Goal: Information Seeking & Learning: Learn about a topic

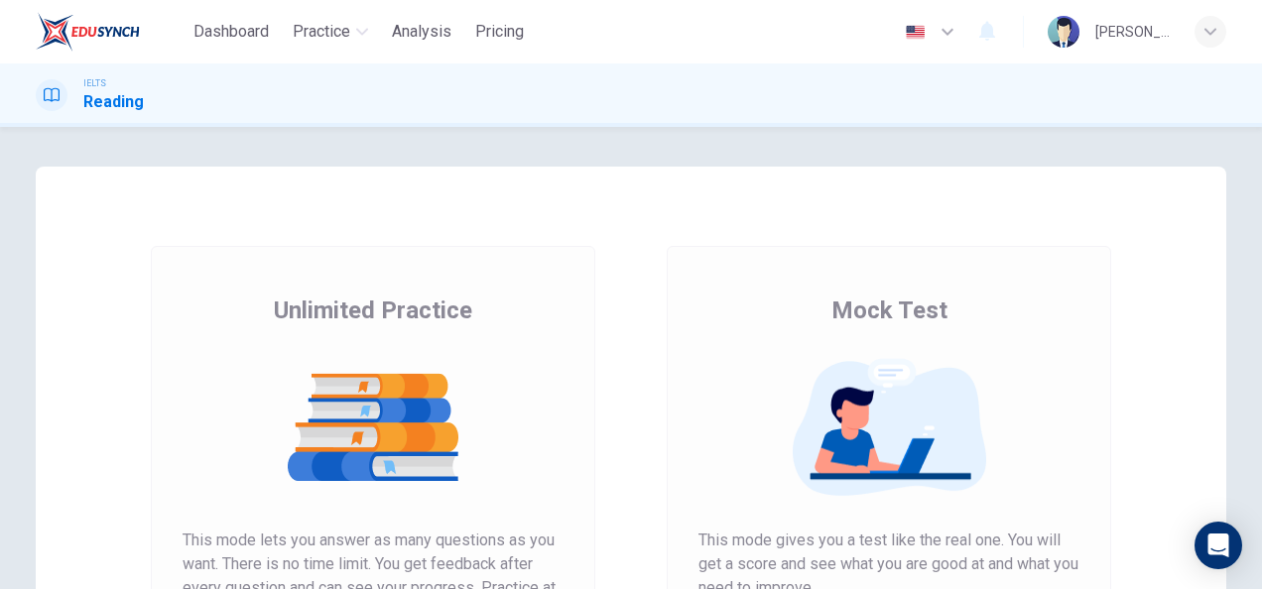
scroll to position [90, 0]
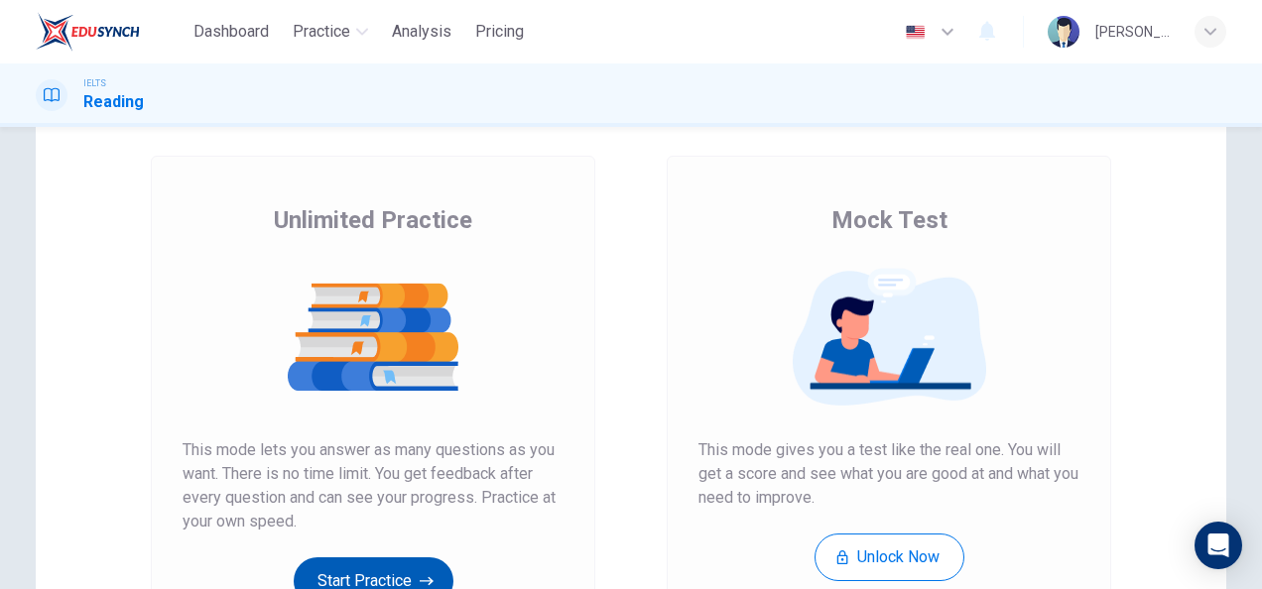
click at [408, 572] on button "Start Practice" at bounding box center [374, 582] width 160 height 48
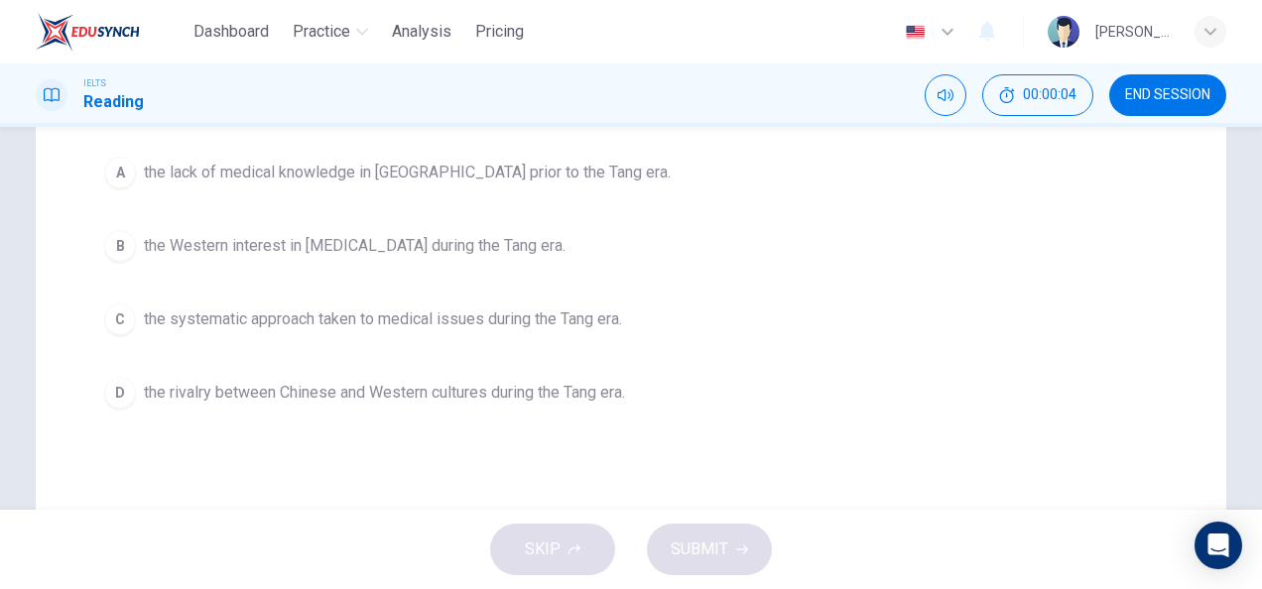
scroll to position [35, 0]
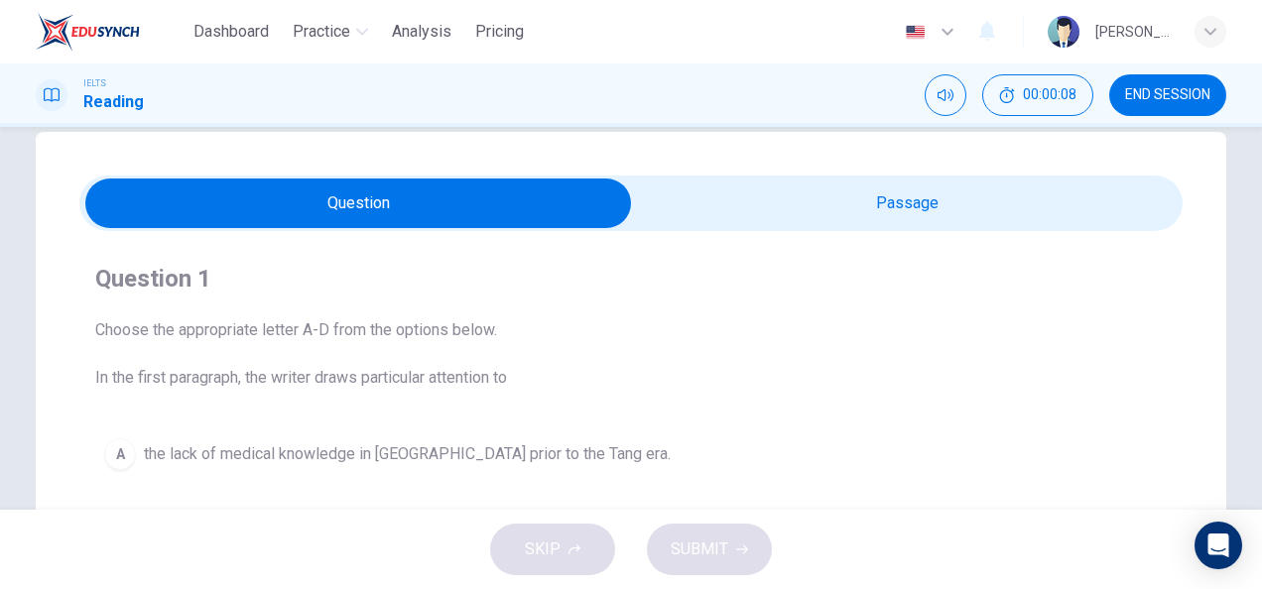
click at [744, 218] on input "checkbox" at bounding box center [358, 204] width 1655 height 50
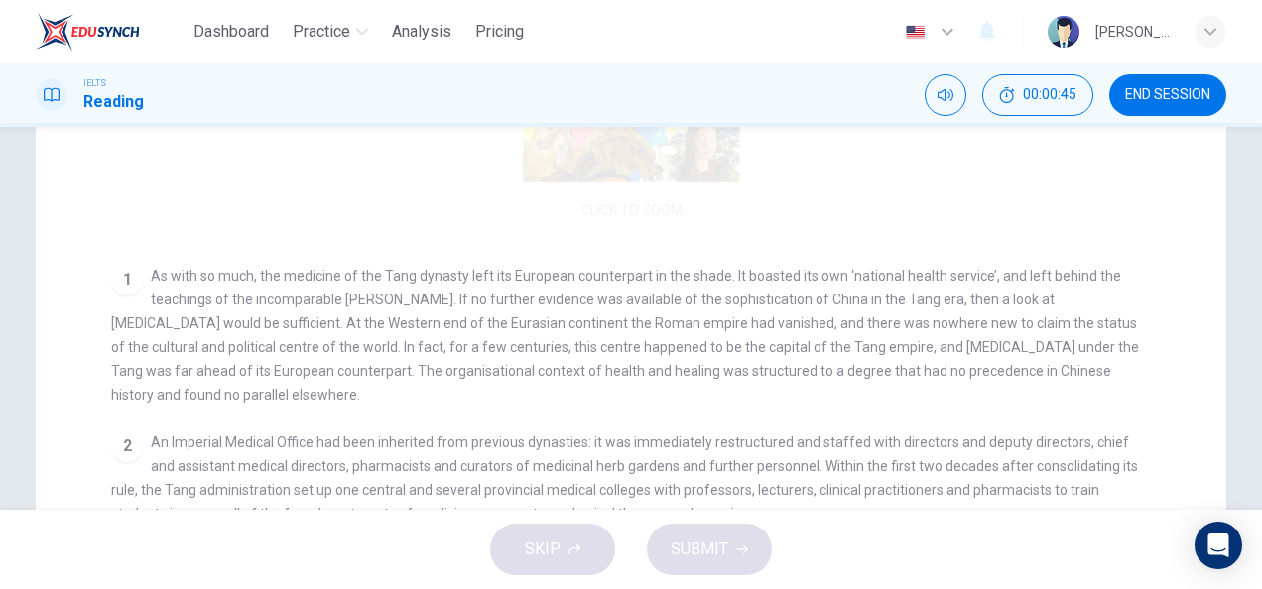
scroll to position [150, 0]
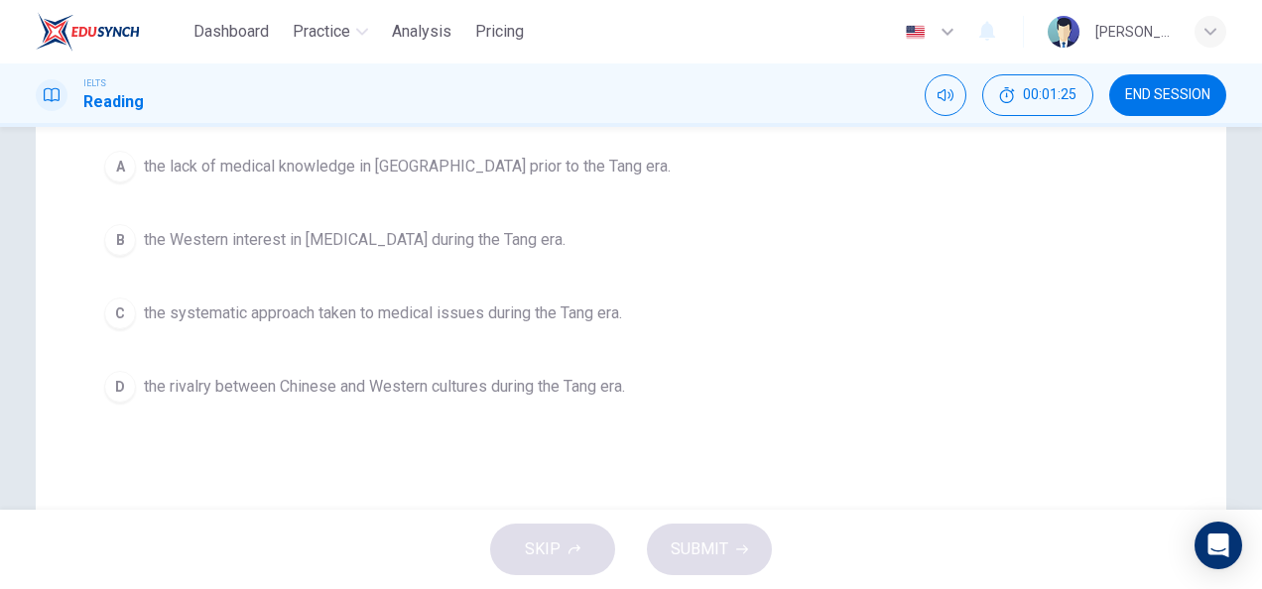
click at [333, 375] on span "the rivalry between Chinese and Western cultures during the Tang era." at bounding box center [384, 387] width 481 height 24
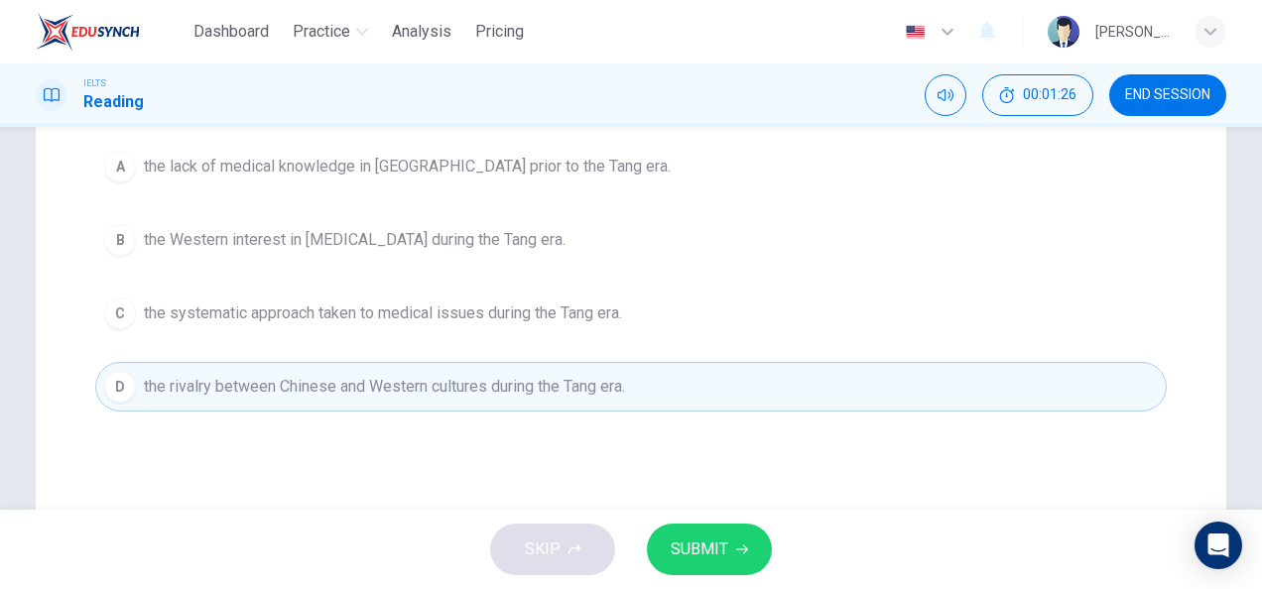
click at [672, 541] on span "SUBMIT" at bounding box center [700, 550] width 58 height 28
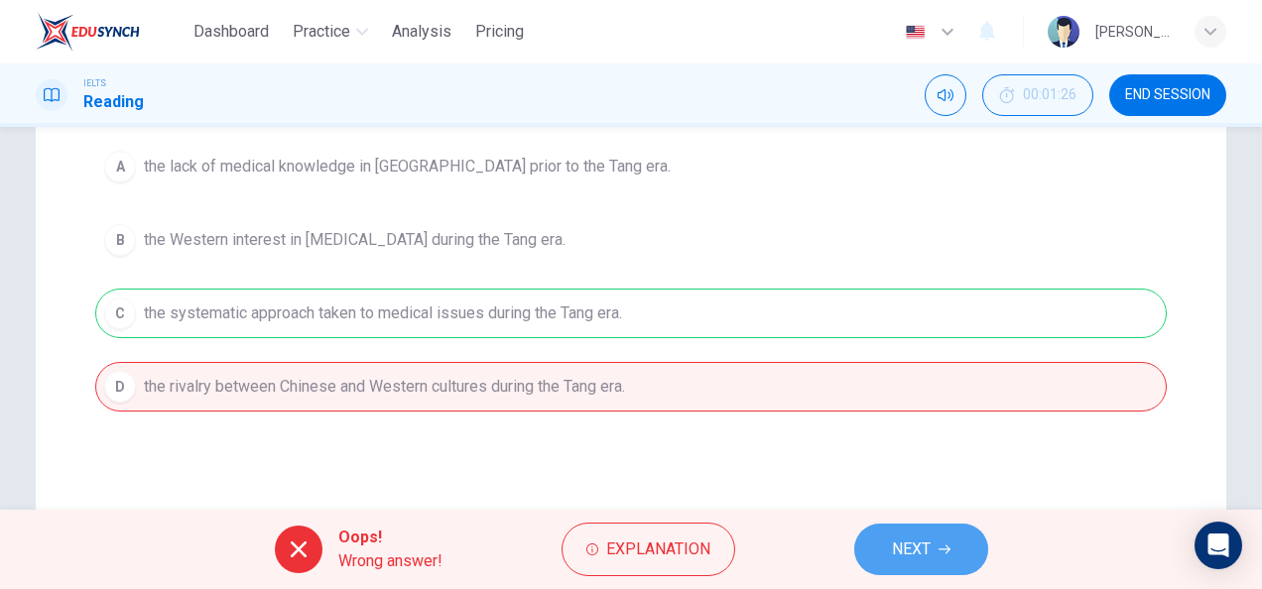
click at [965, 554] on button "NEXT" at bounding box center [921, 550] width 134 height 52
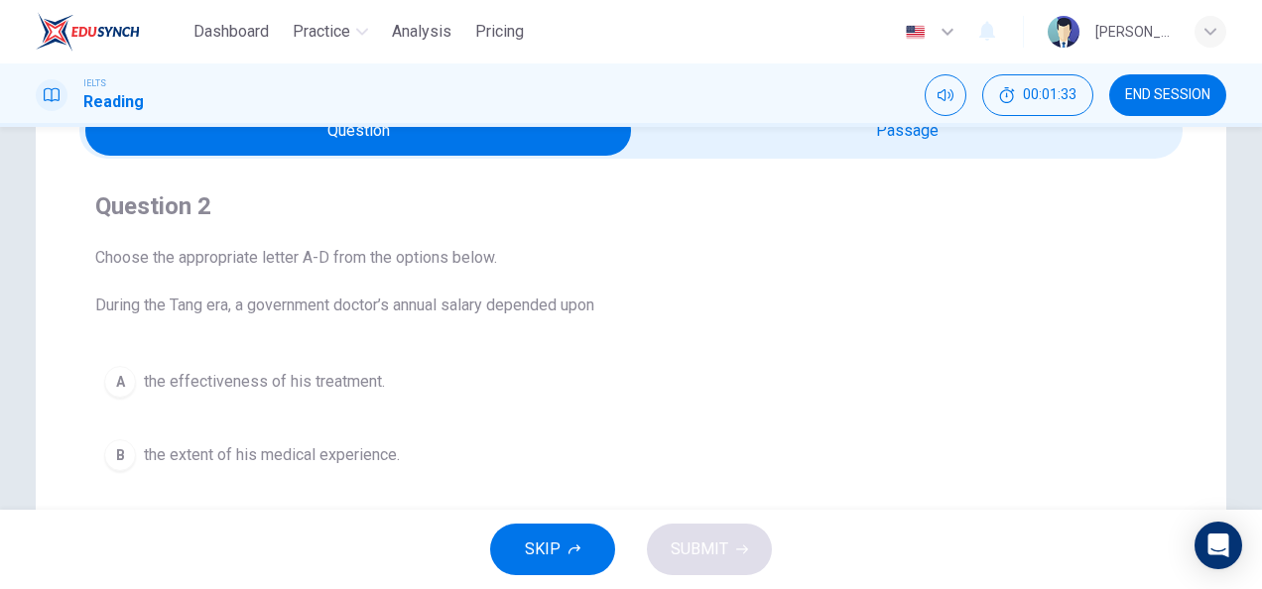
scroll to position [104, 0]
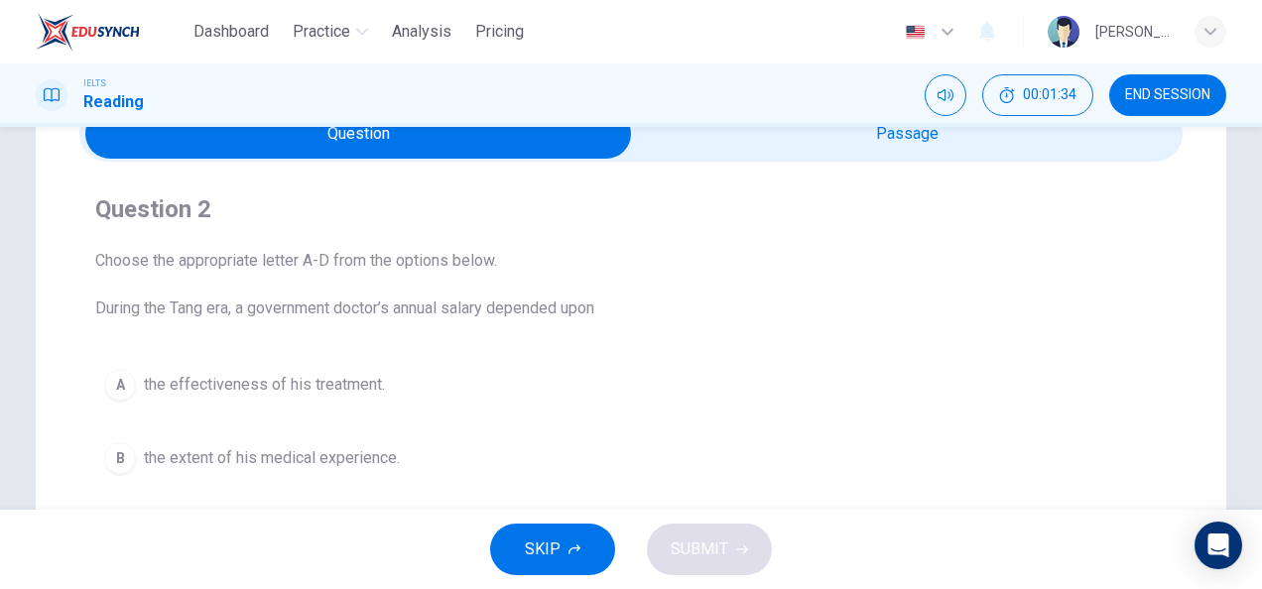
click at [661, 133] on input "checkbox" at bounding box center [358, 134] width 1655 height 50
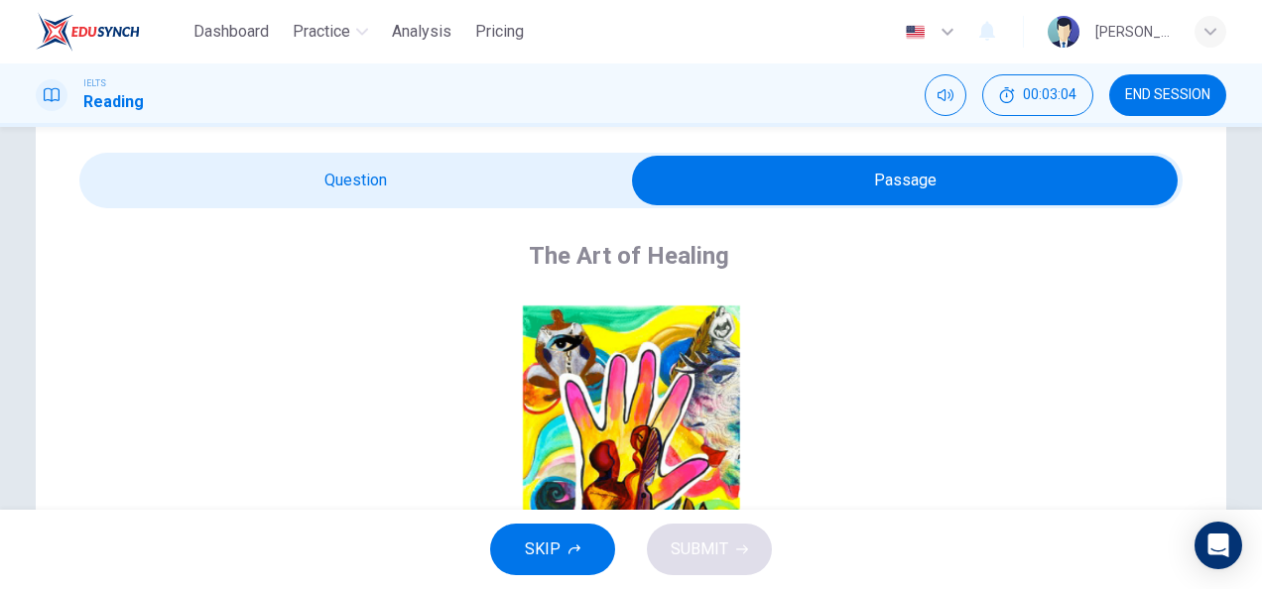
scroll to position [0, 0]
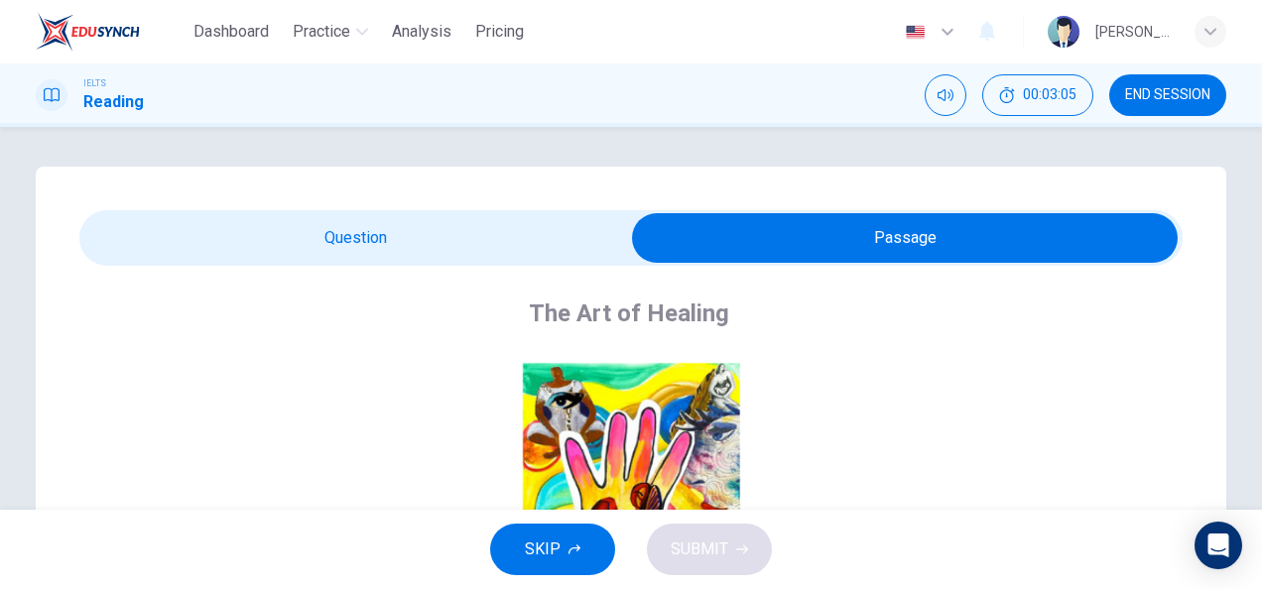
click at [427, 232] on input "checkbox" at bounding box center [904, 238] width 1655 height 50
checkbox input "false"
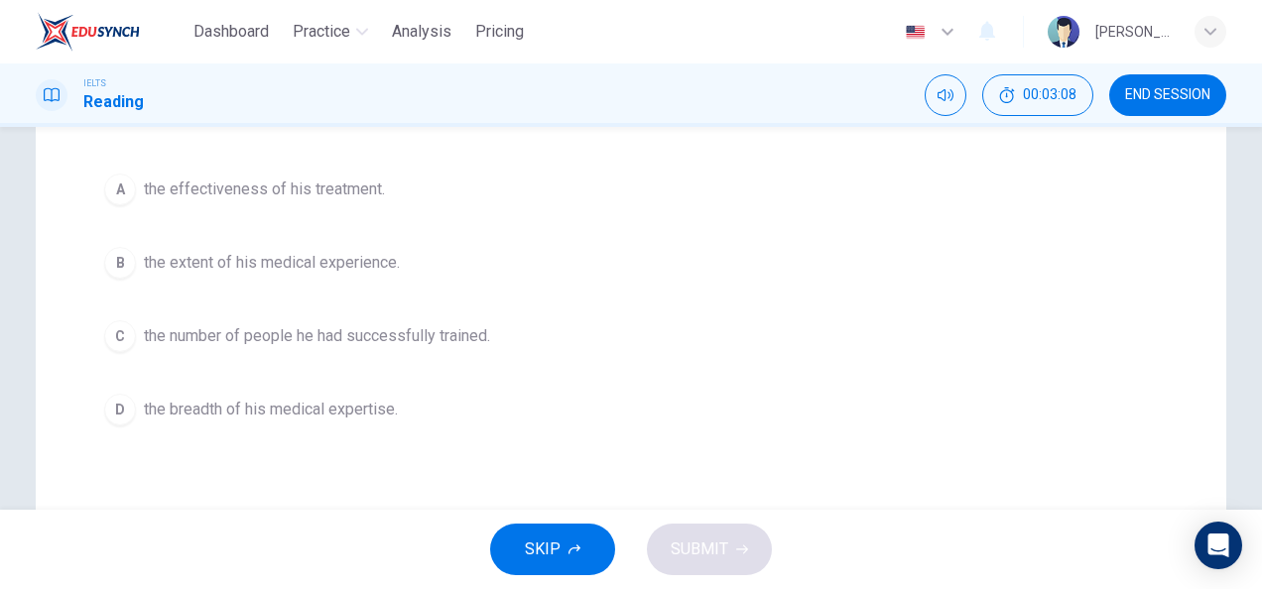
scroll to position [281, 0]
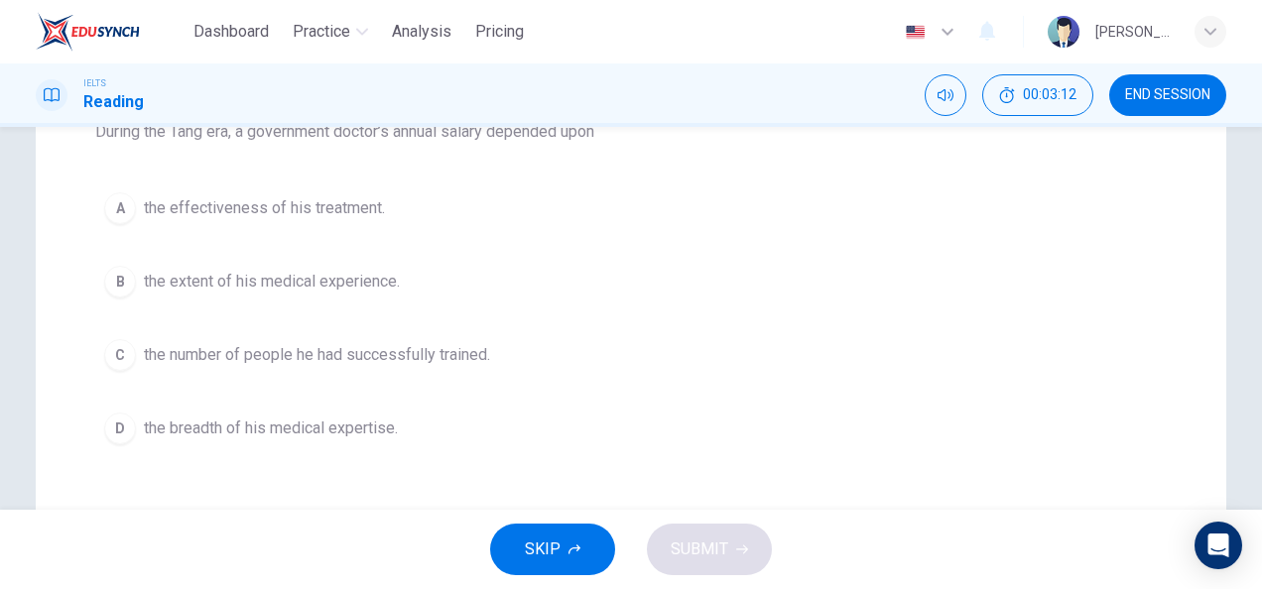
click at [357, 337] on button "C the number of people he had successfully trained." at bounding box center [631, 355] width 1072 height 50
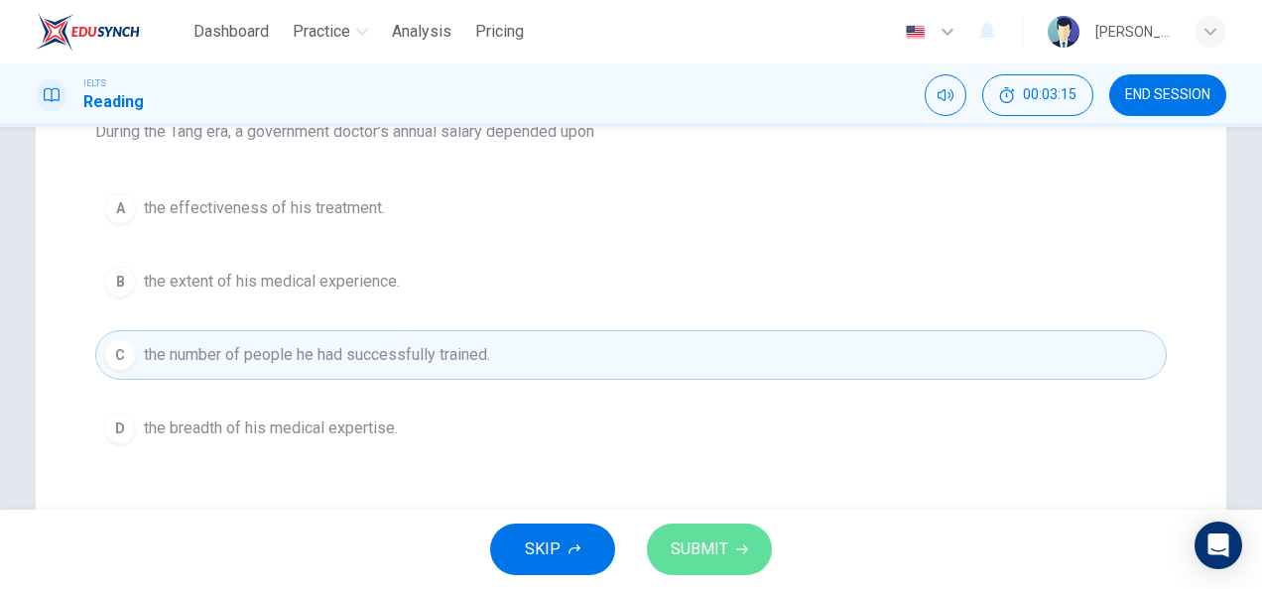
click at [691, 557] on span "SUBMIT" at bounding box center [700, 550] width 58 height 28
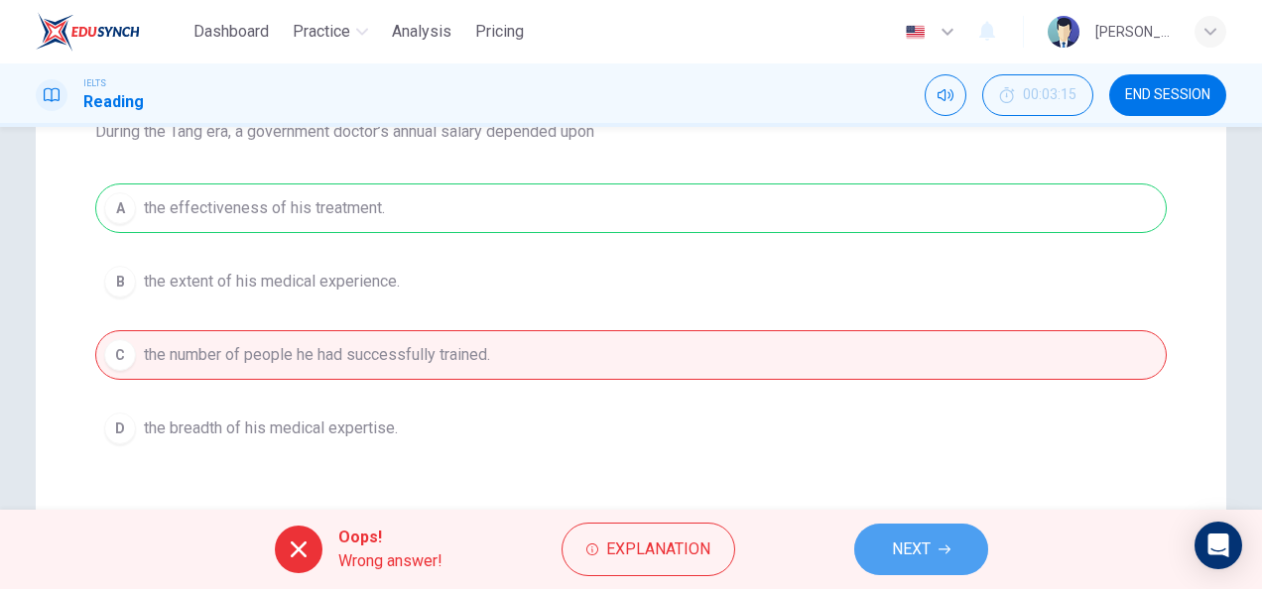
click at [883, 536] on button "NEXT" at bounding box center [921, 550] width 134 height 52
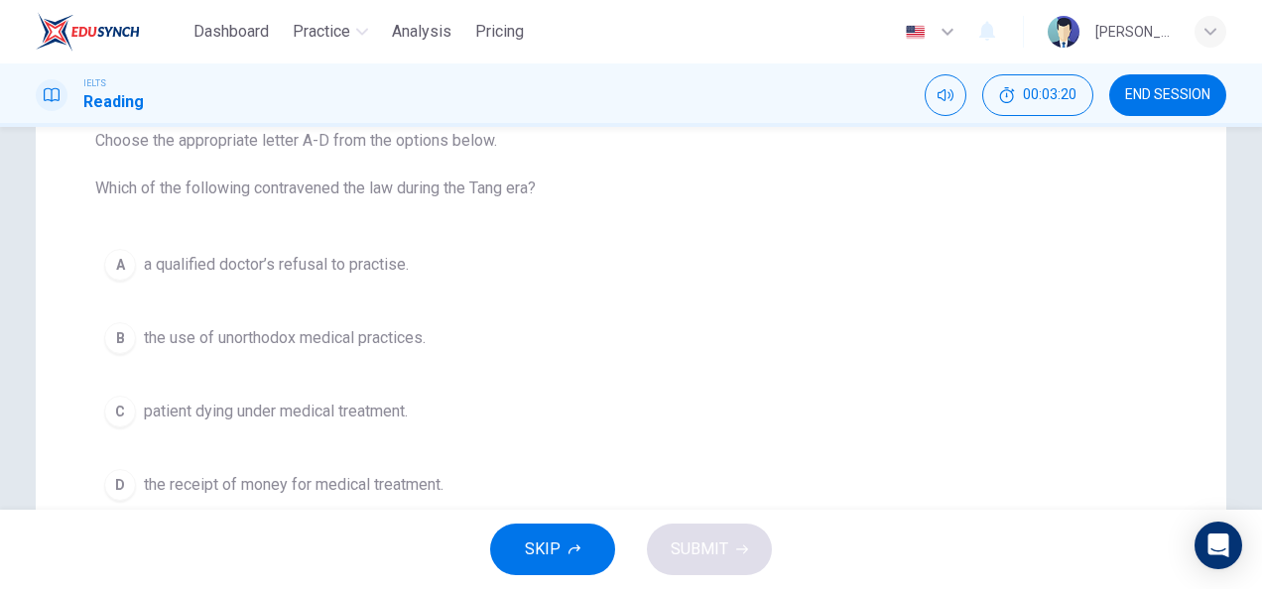
scroll to position [225, 0]
click at [373, 270] on span "a qualified doctor’s refusal to practise." at bounding box center [276, 264] width 265 height 24
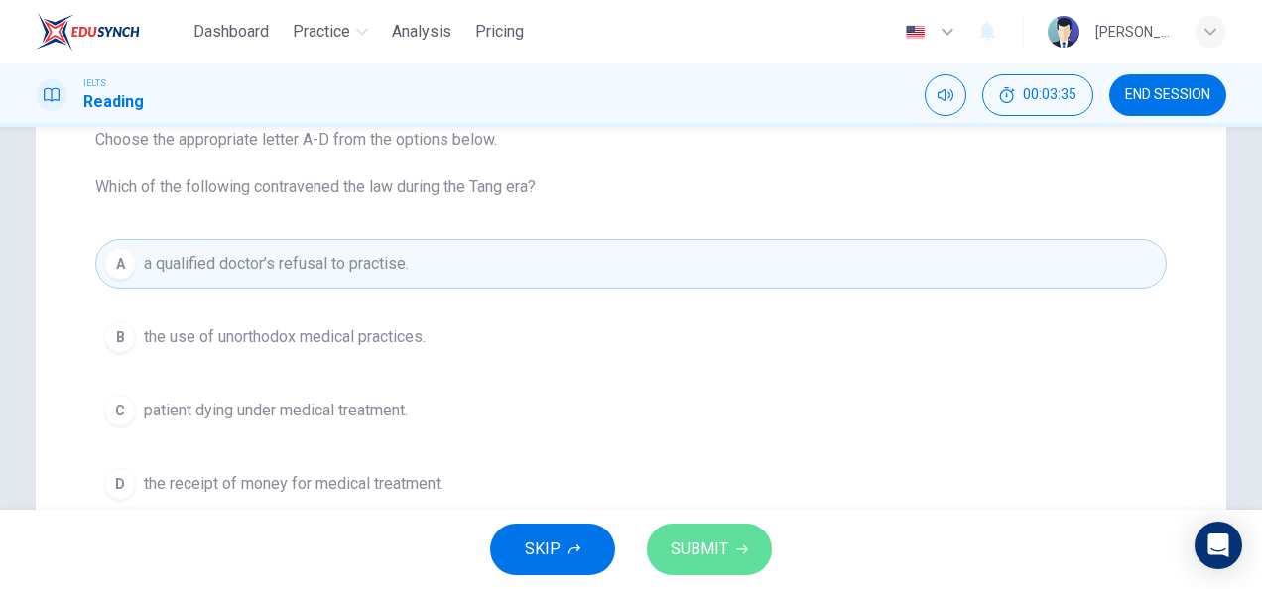
click at [709, 562] on span "SUBMIT" at bounding box center [700, 550] width 58 height 28
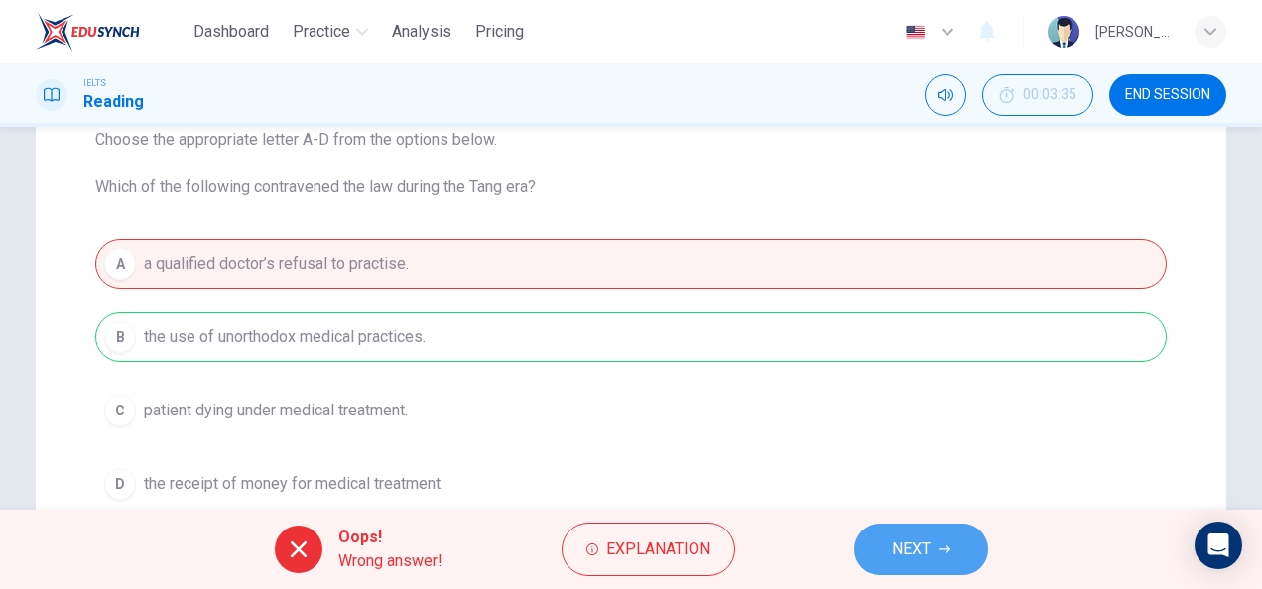
click at [867, 545] on button "NEXT" at bounding box center [921, 550] width 134 height 52
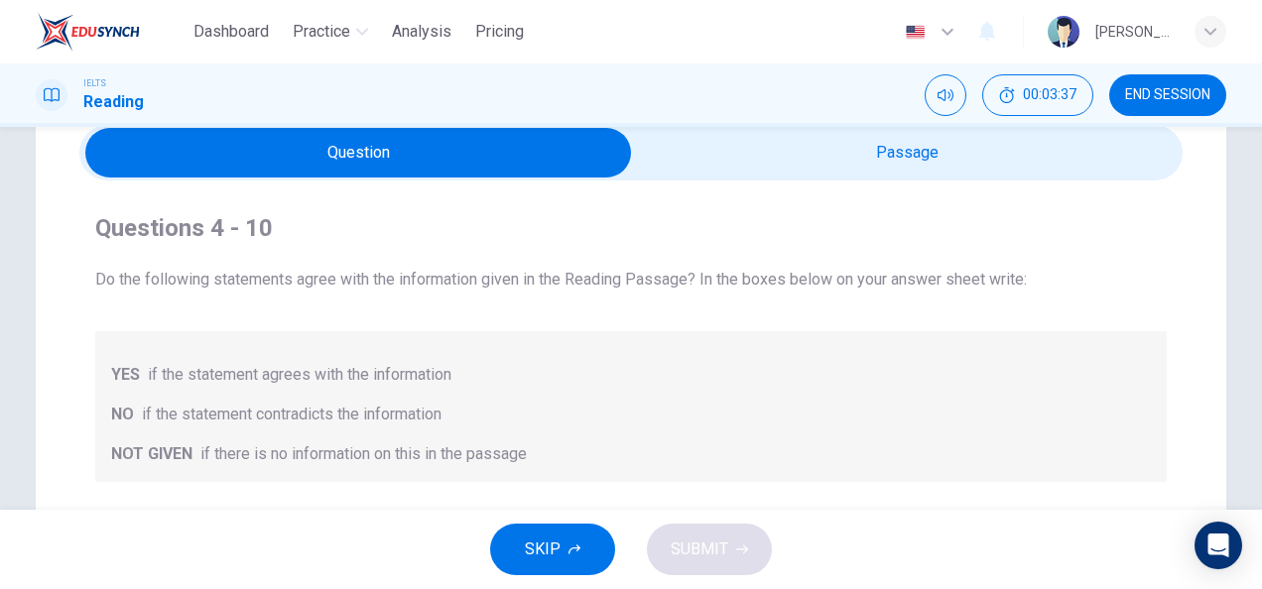
scroll to position [0, 0]
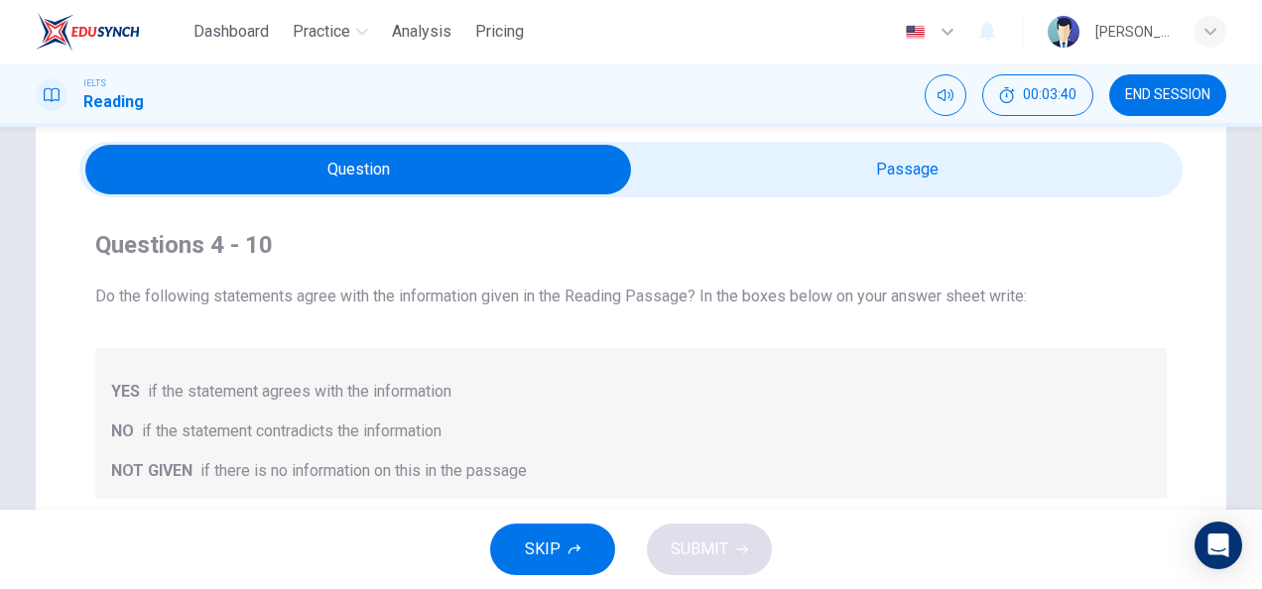
scroll to position [62, 0]
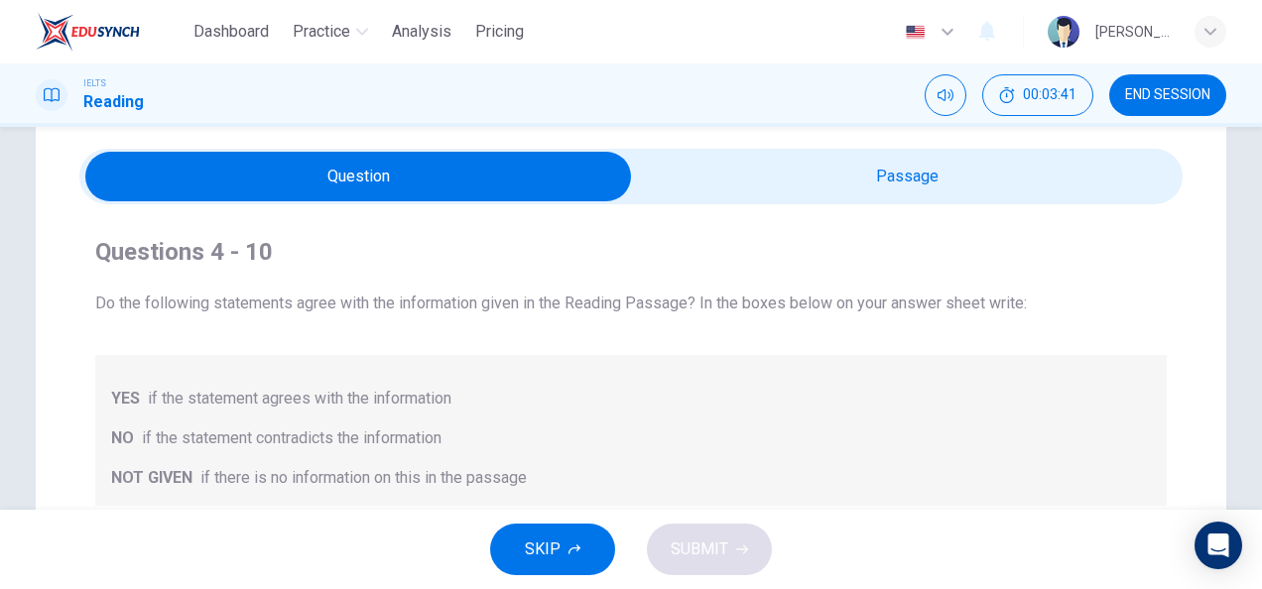
click at [748, 191] on input "checkbox" at bounding box center [358, 177] width 1655 height 50
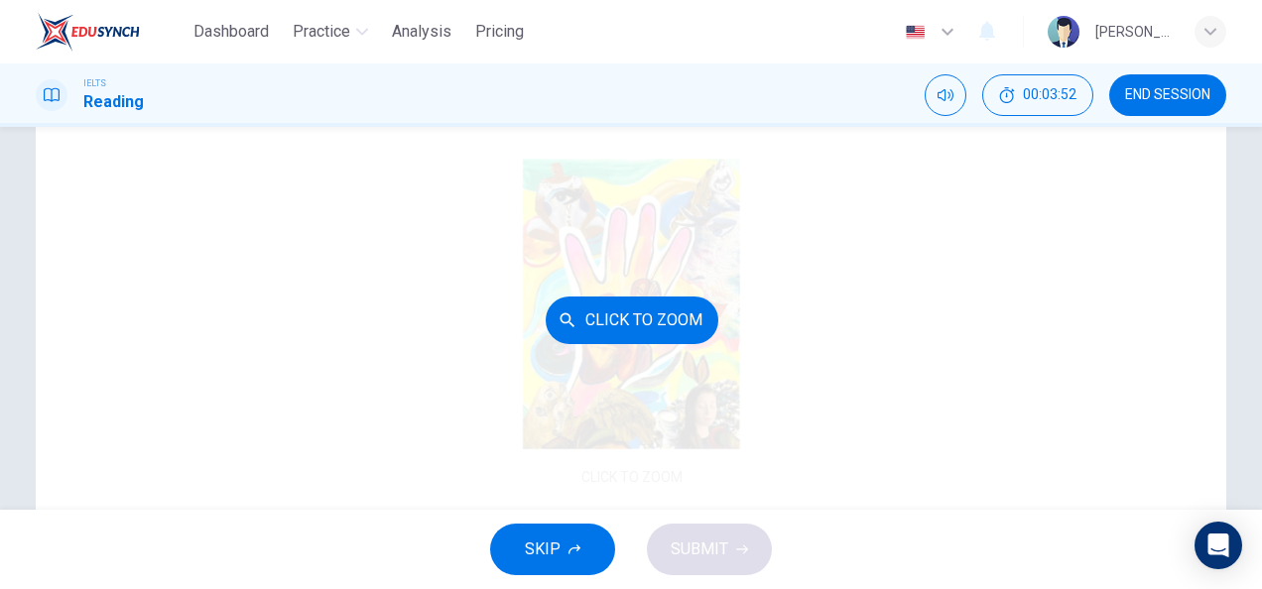
scroll to position [0, 0]
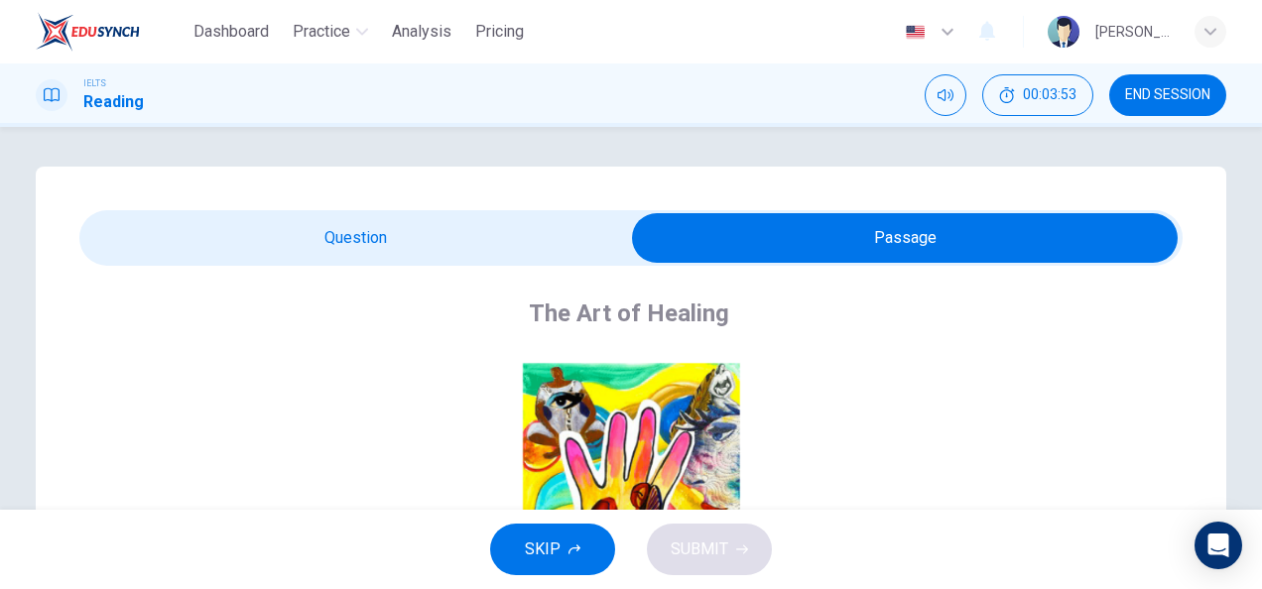
click at [397, 248] on input "checkbox" at bounding box center [904, 238] width 1655 height 50
checkbox input "false"
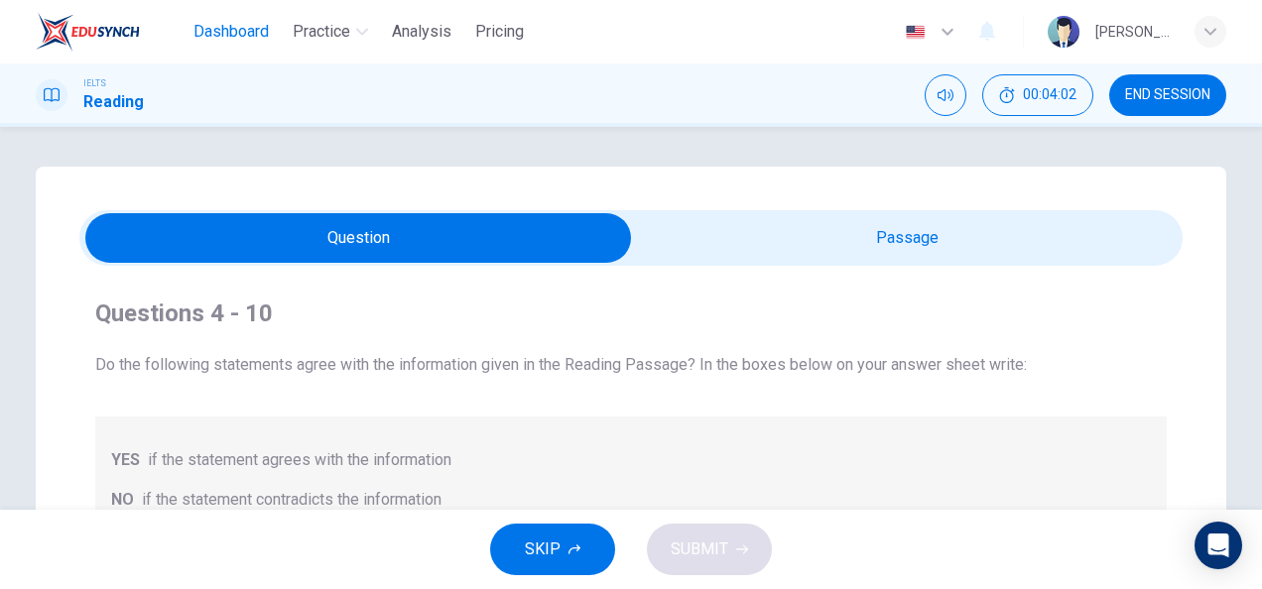
click at [238, 15] on button "Dashboard" at bounding box center [231, 32] width 91 height 36
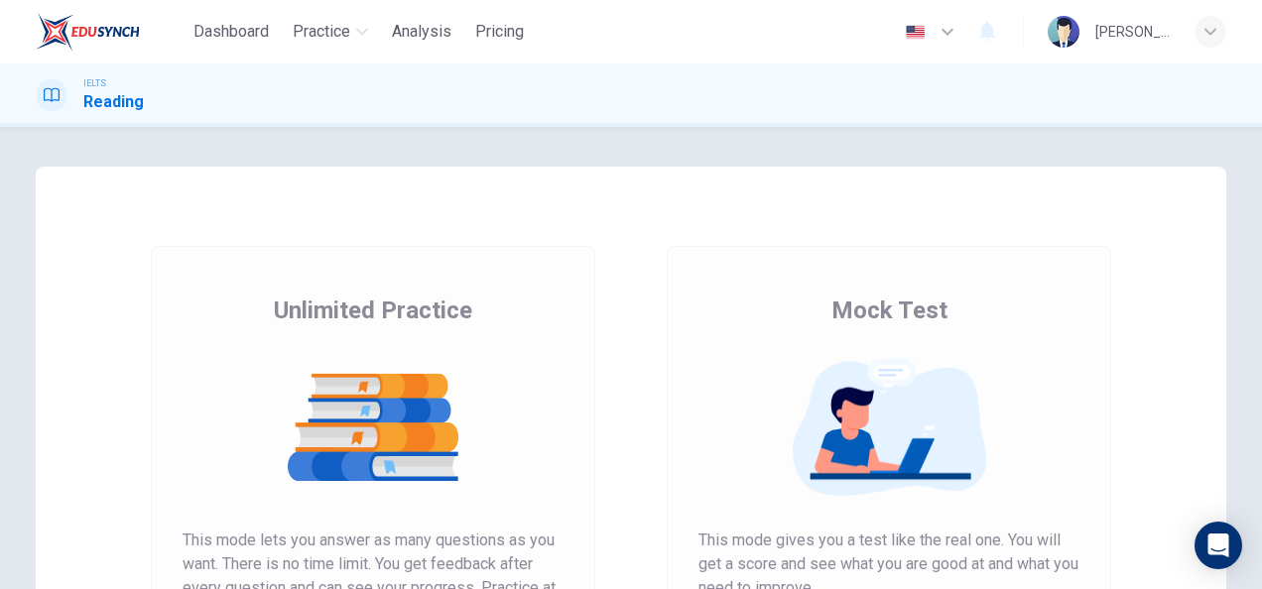
scroll to position [245, 0]
click at [524, 381] on img at bounding box center [373, 427] width 381 height 139
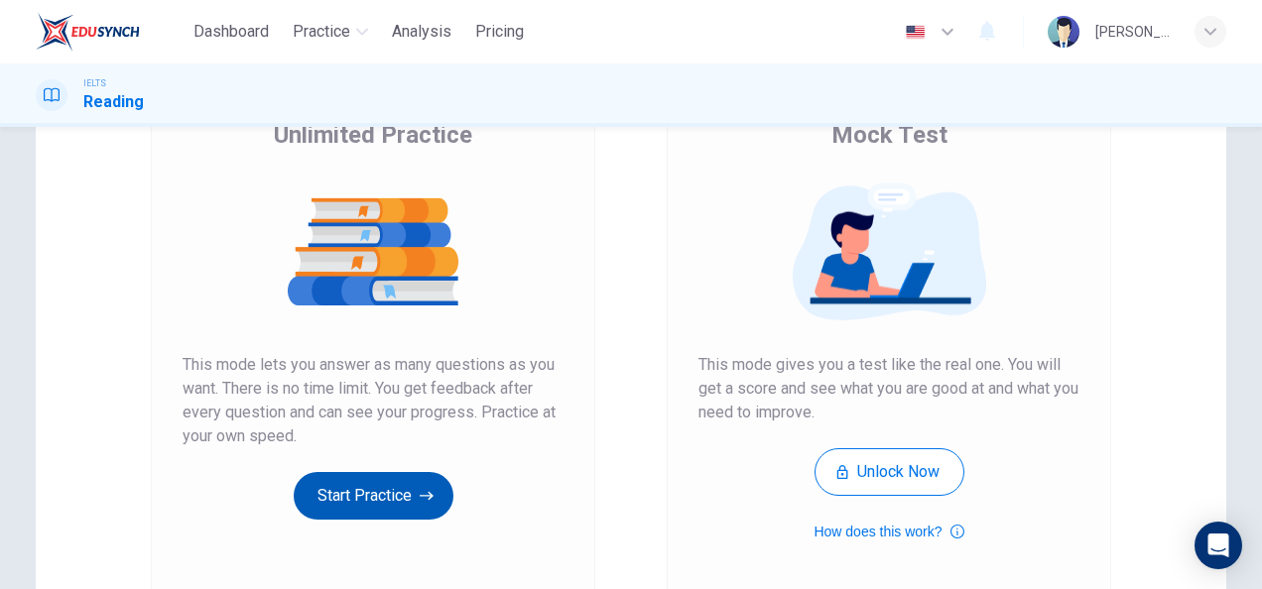
click at [345, 500] on button "Start Practice" at bounding box center [374, 496] width 160 height 48
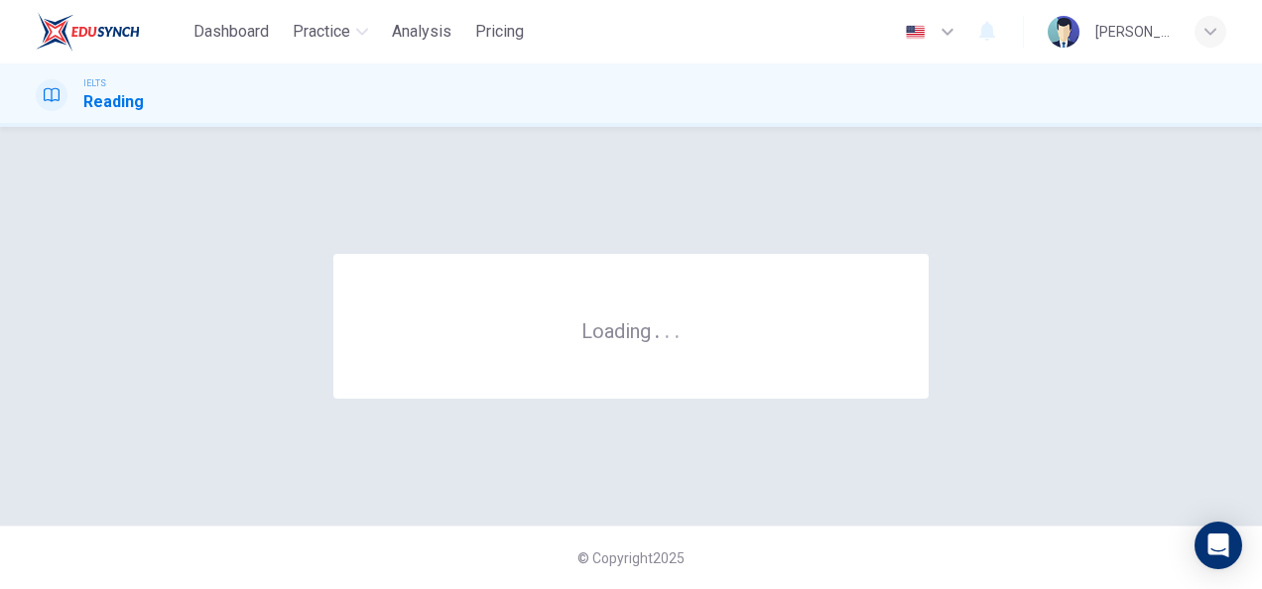
scroll to position [0, 0]
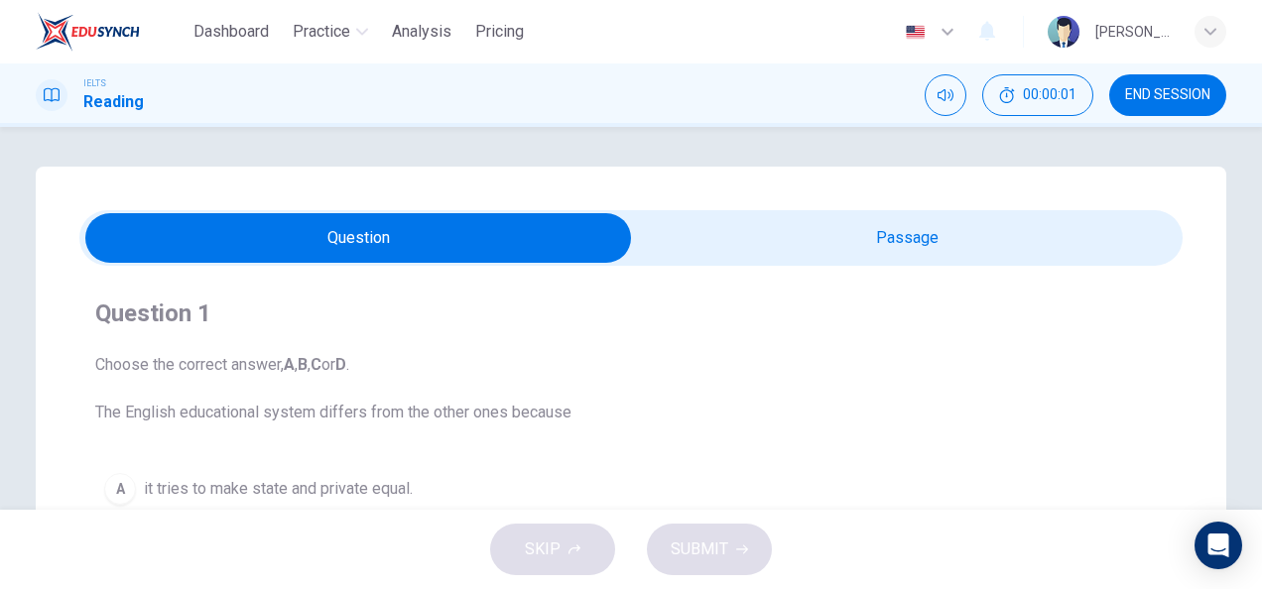
click at [806, 257] on input "checkbox" at bounding box center [358, 238] width 1655 height 50
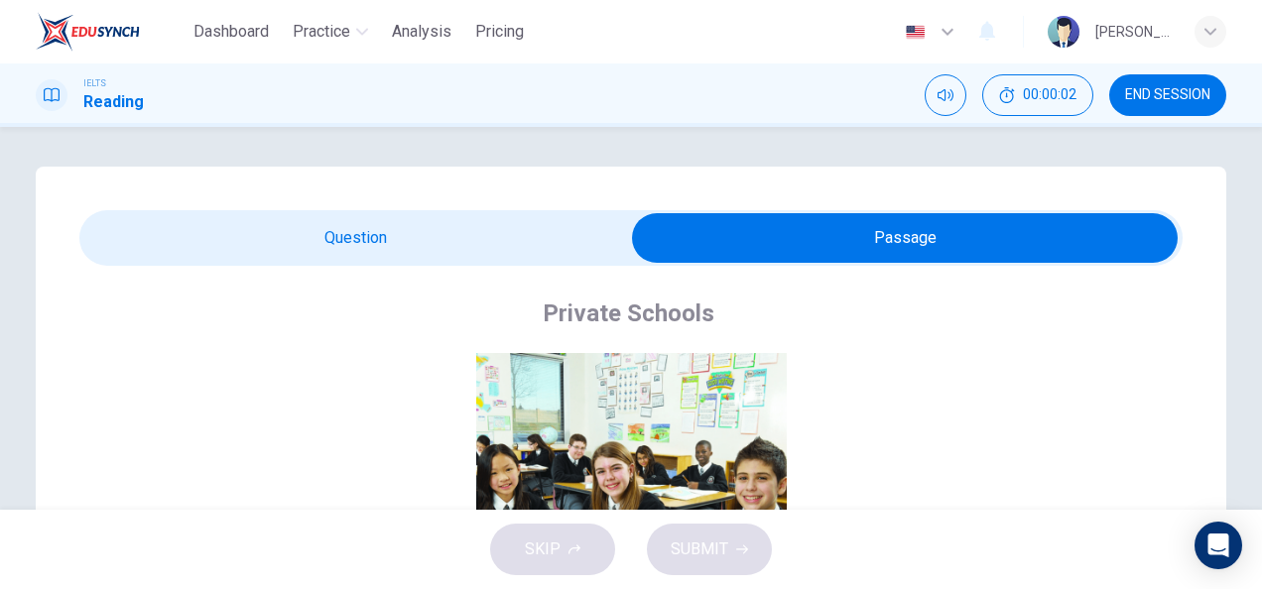
click at [536, 229] on input "checkbox" at bounding box center [904, 238] width 1655 height 50
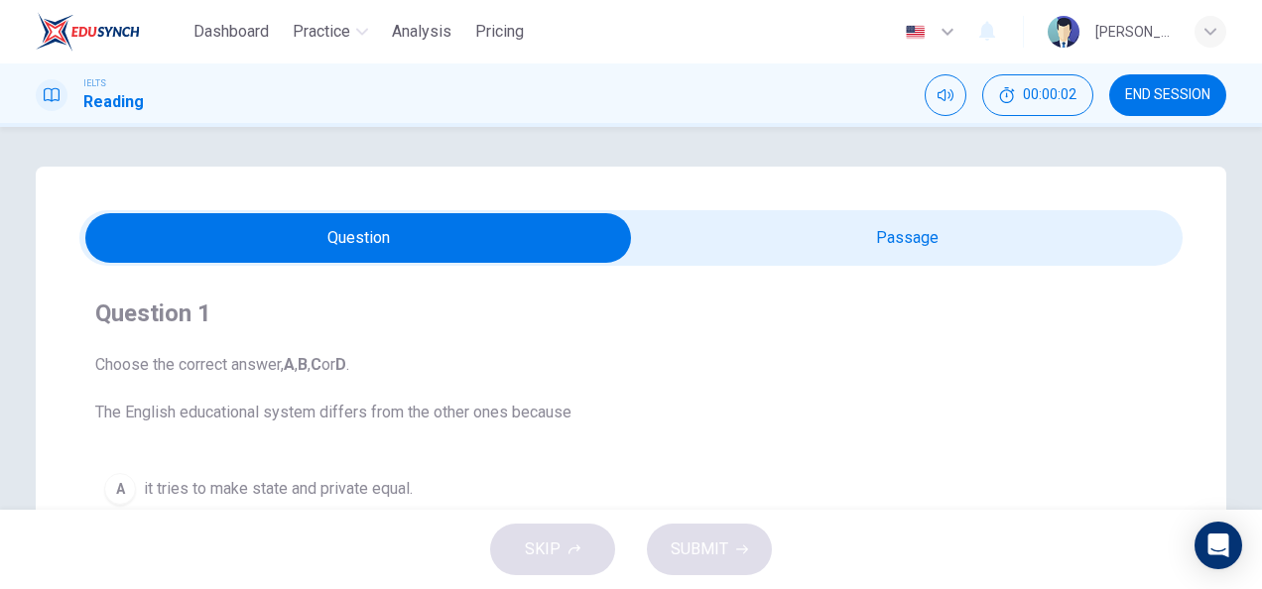
click at [693, 239] on input "checkbox" at bounding box center [358, 238] width 1655 height 50
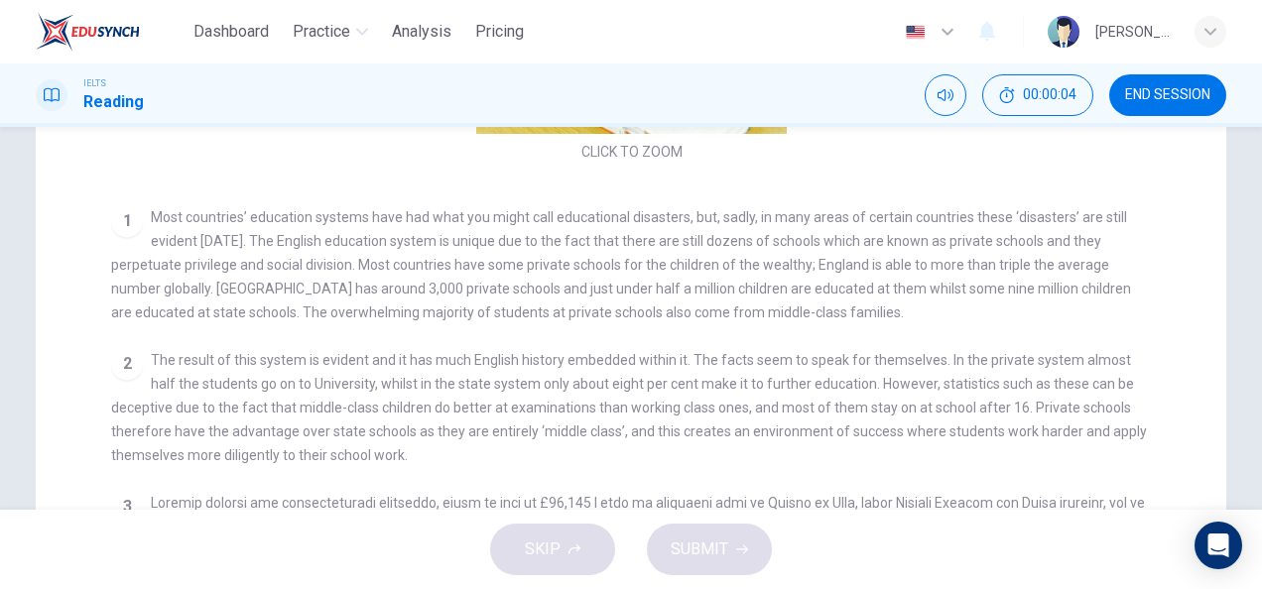
scroll to position [268, 0]
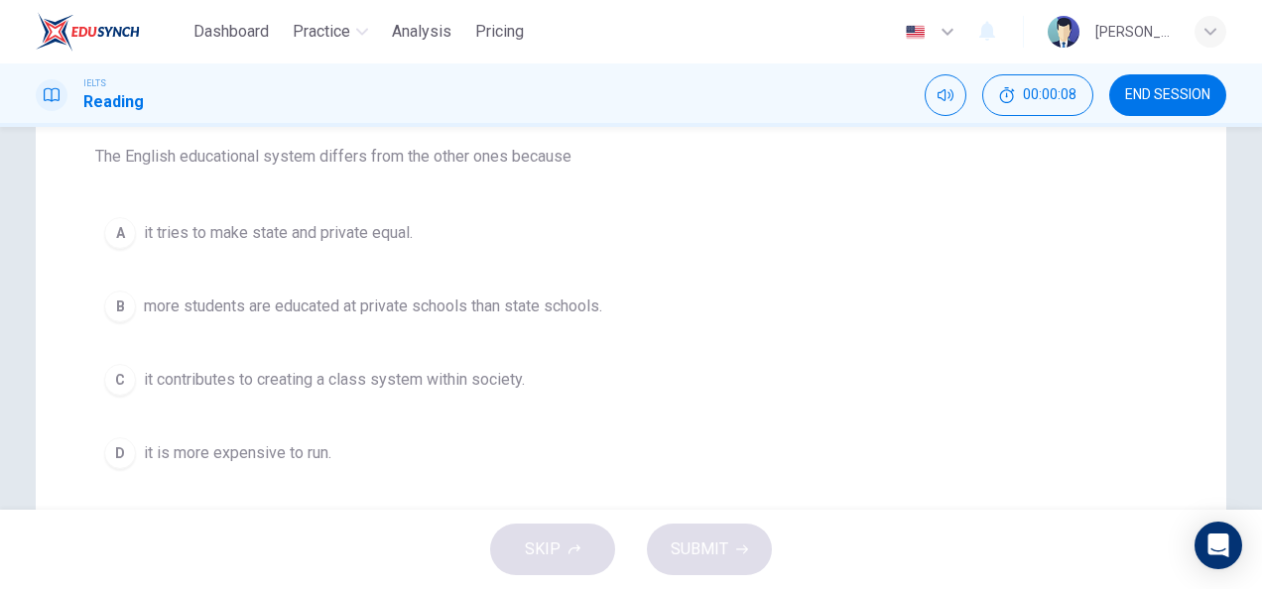
scroll to position [257, 0]
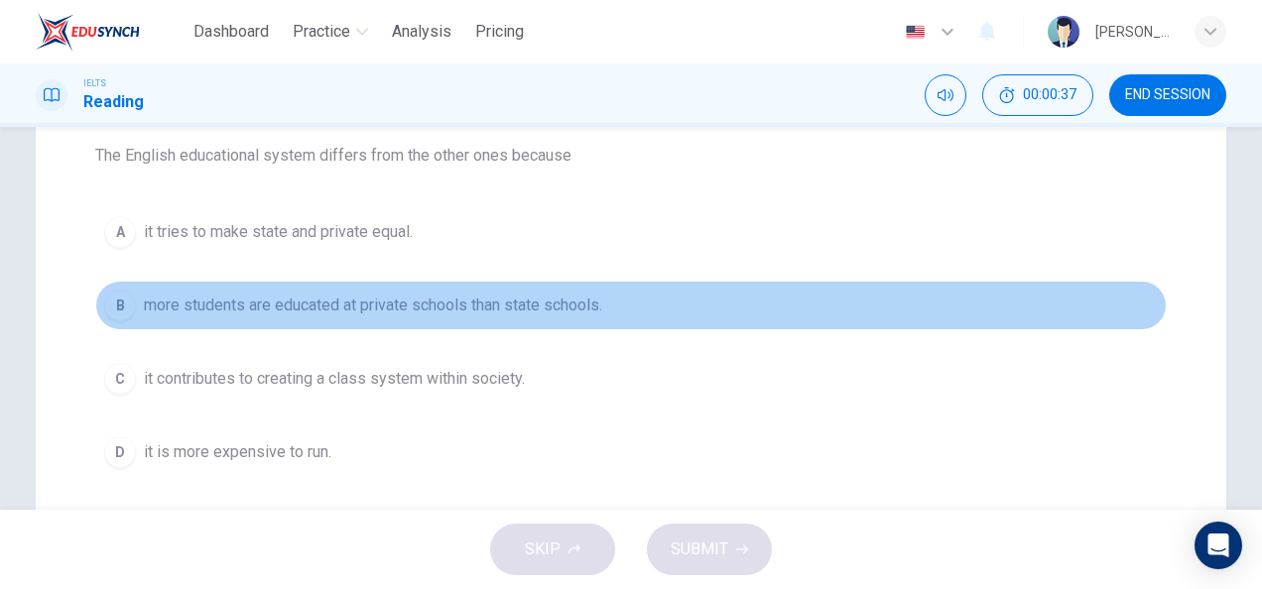
click at [536, 290] on button "B more students are educated at private schools than state schools." at bounding box center [631, 306] width 1072 height 50
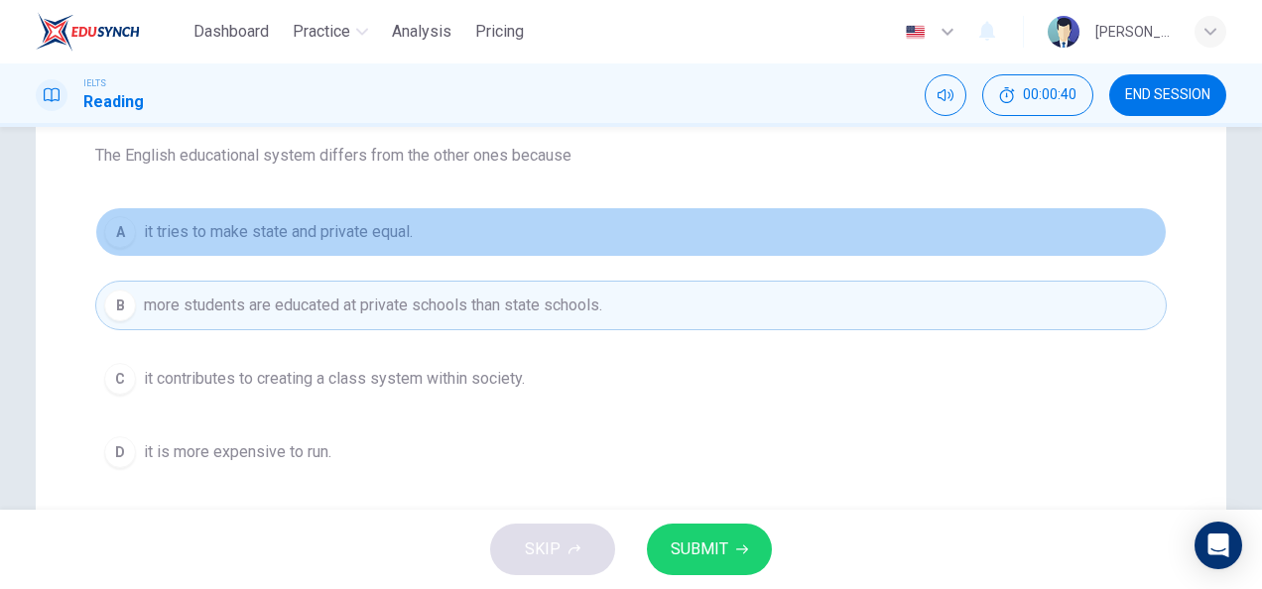
click at [442, 210] on button "A it tries to make state and private equal." at bounding box center [631, 232] width 1072 height 50
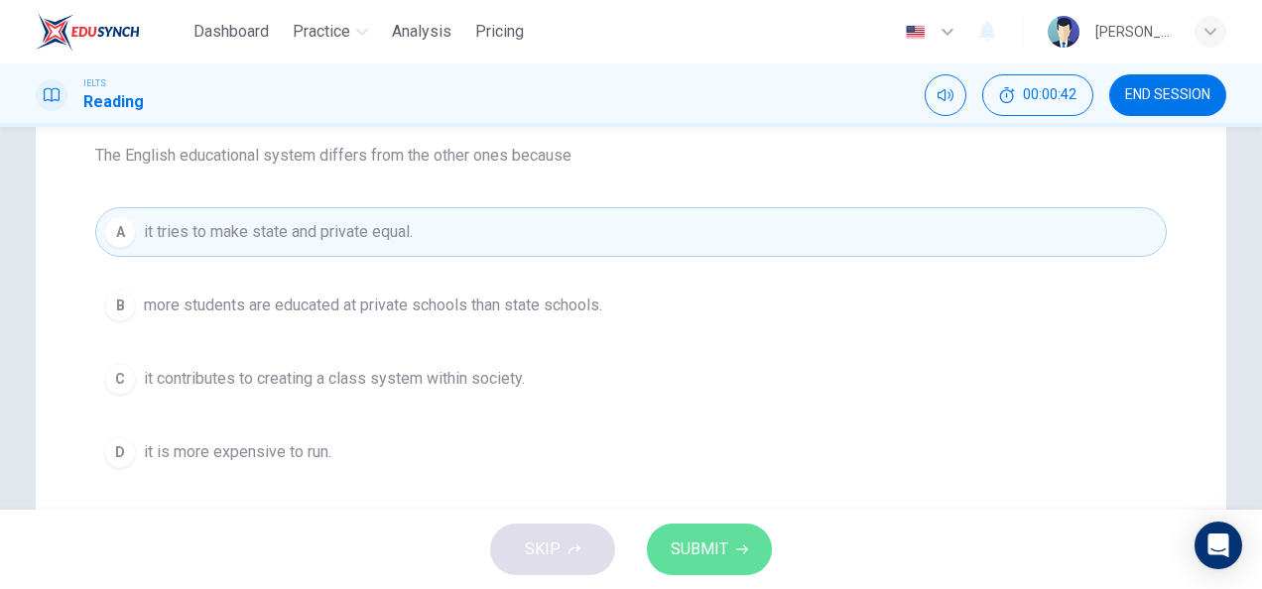
click at [673, 531] on button "SUBMIT" at bounding box center [709, 550] width 125 height 52
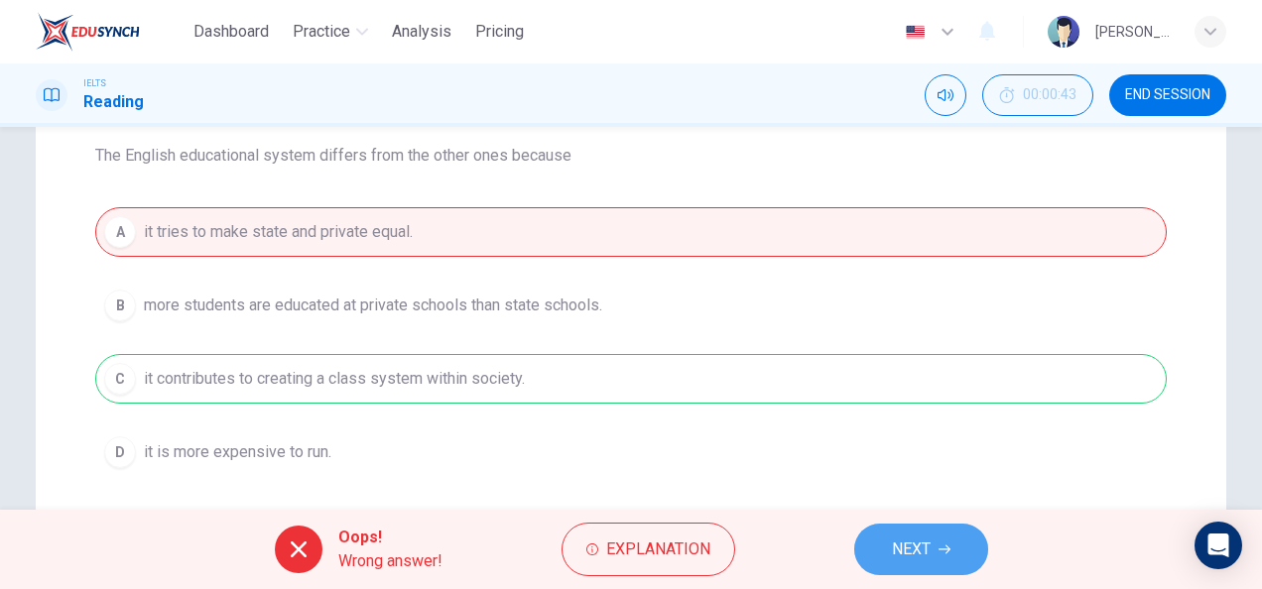
click at [907, 544] on span "NEXT" at bounding box center [911, 550] width 39 height 28
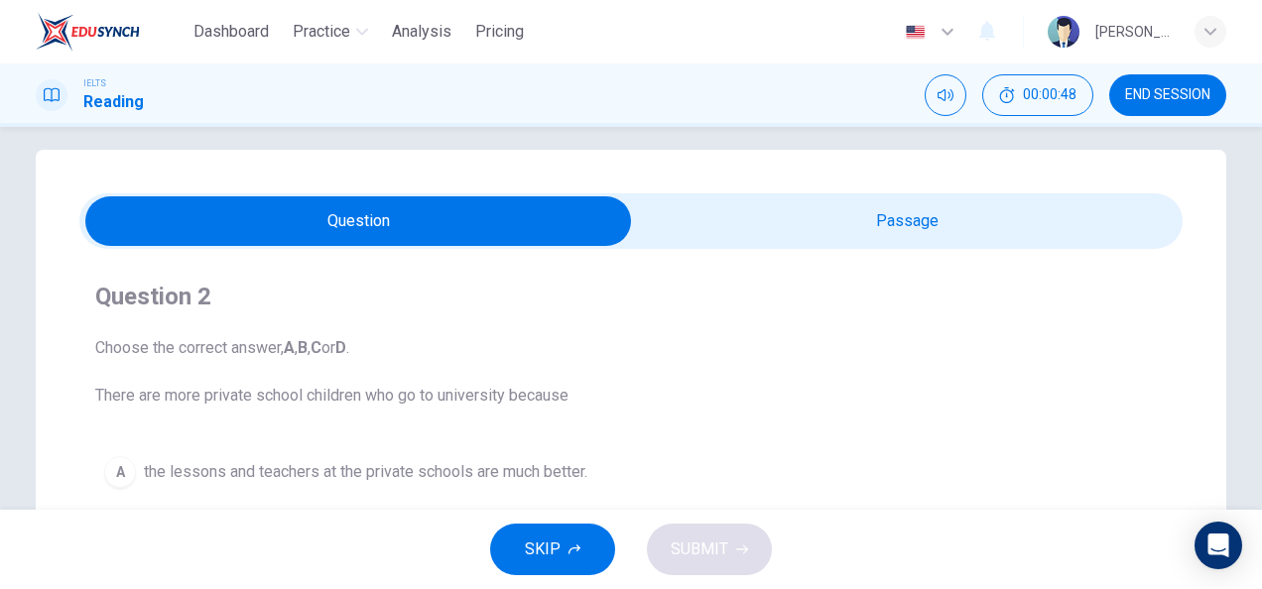
scroll to position [15, 0]
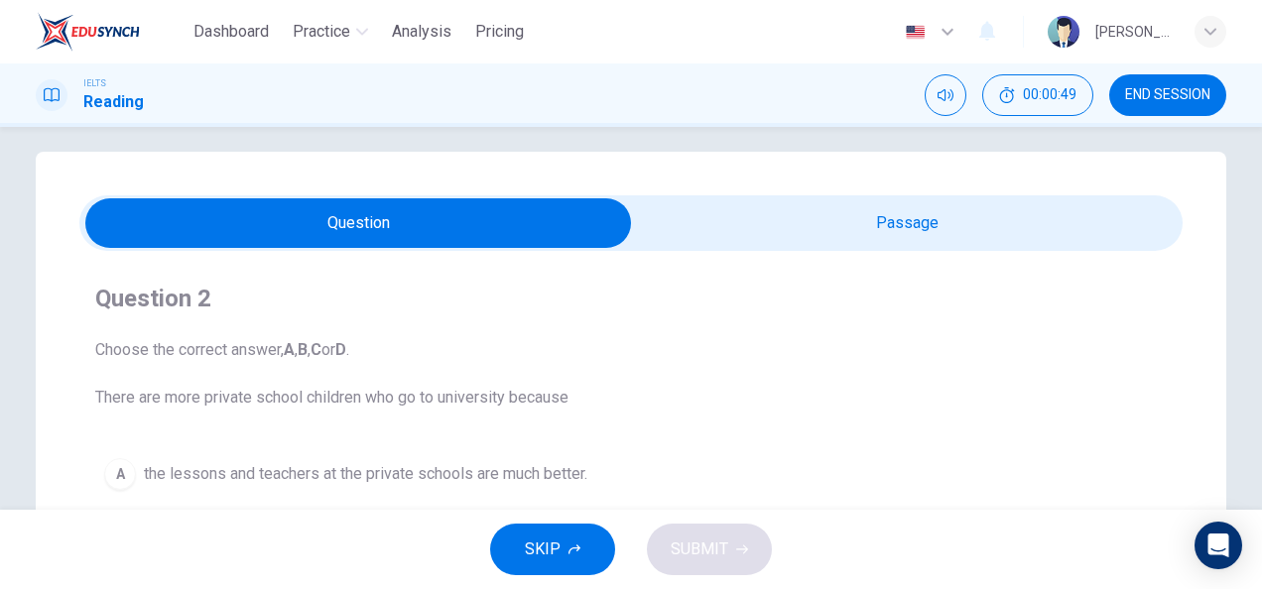
click at [788, 221] on input "checkbox" at bounding box center [358, 223] width 1655 height 50
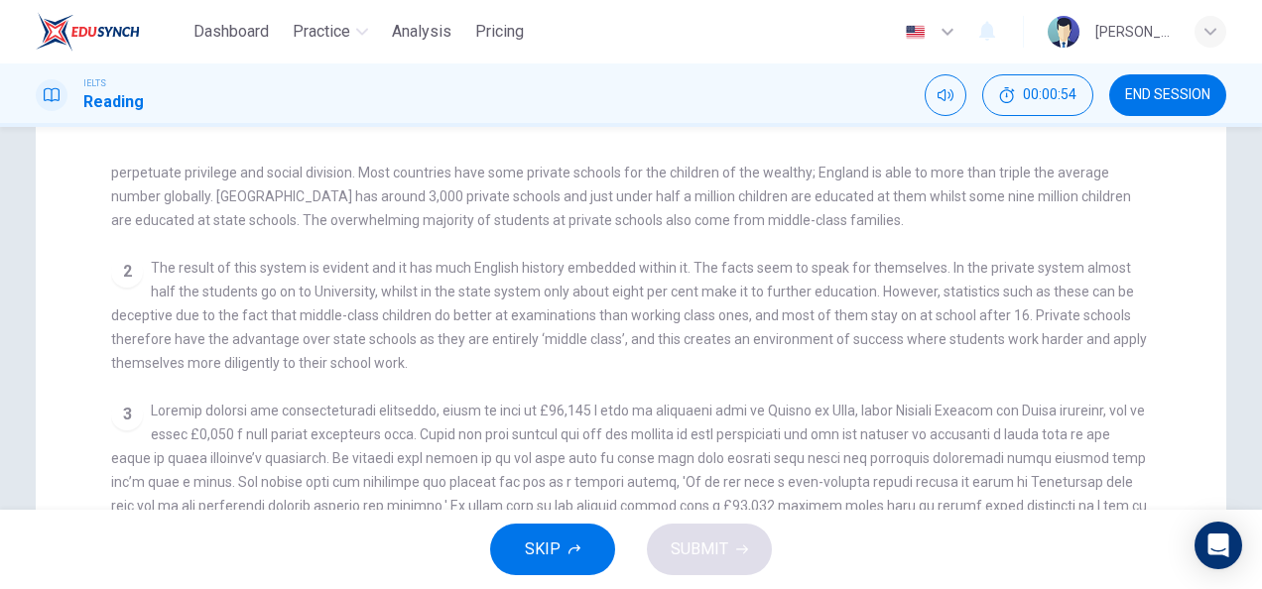
scroll to position [431, 0]
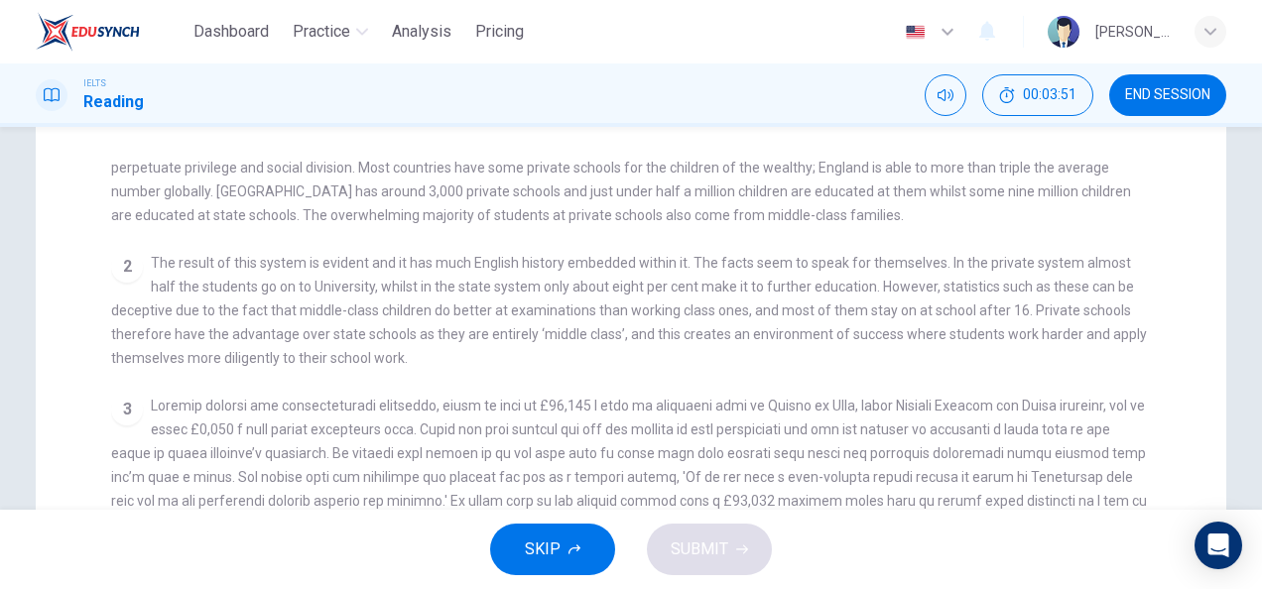
click at [77, 17] on input "checkbox" at bounding box center [904, 42] width 1655 height 50
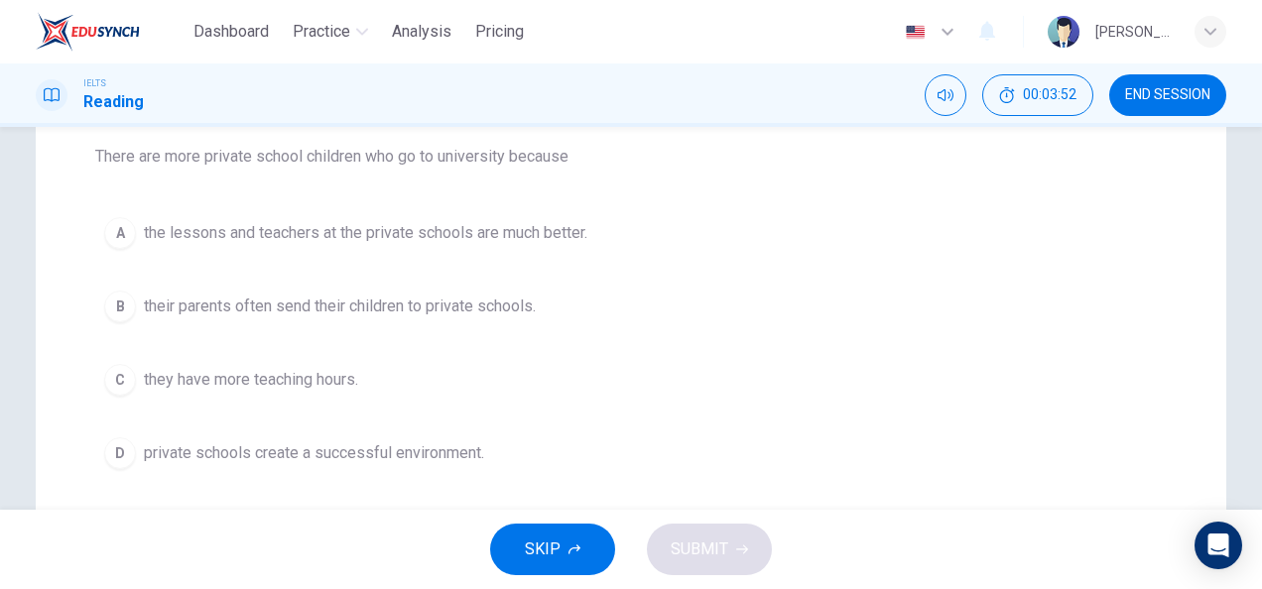
scroll to position [262, 0]
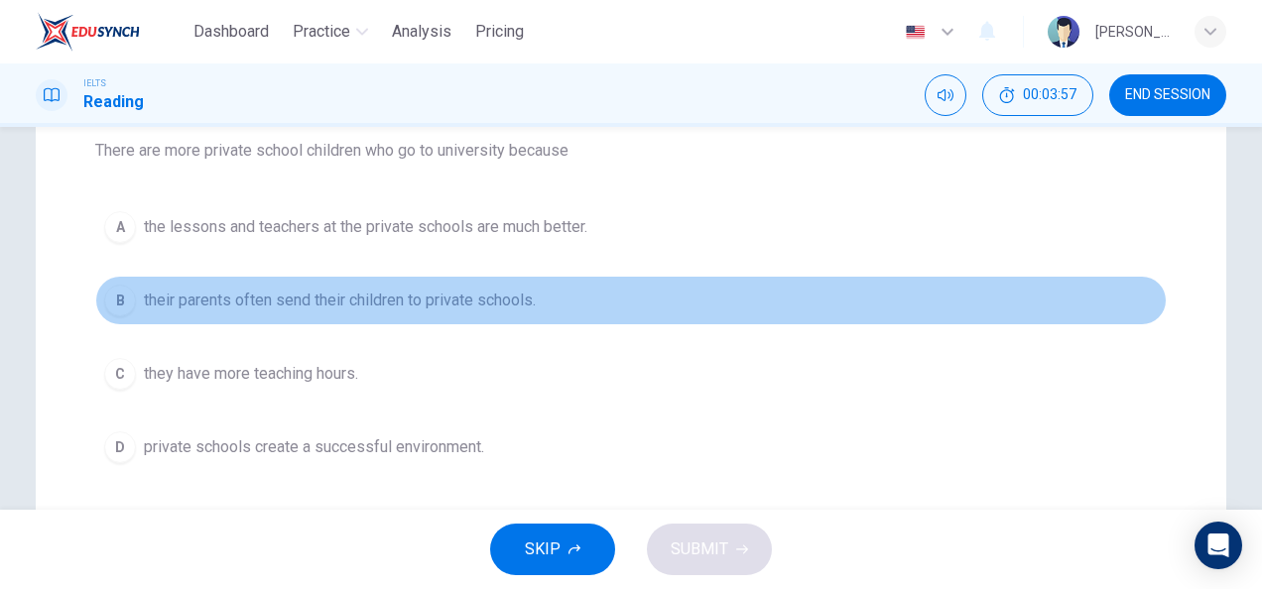
click at [498, 314] on button "B their parents often send their children to private schools." at bounding box center [631, 301] width 1072 height 50
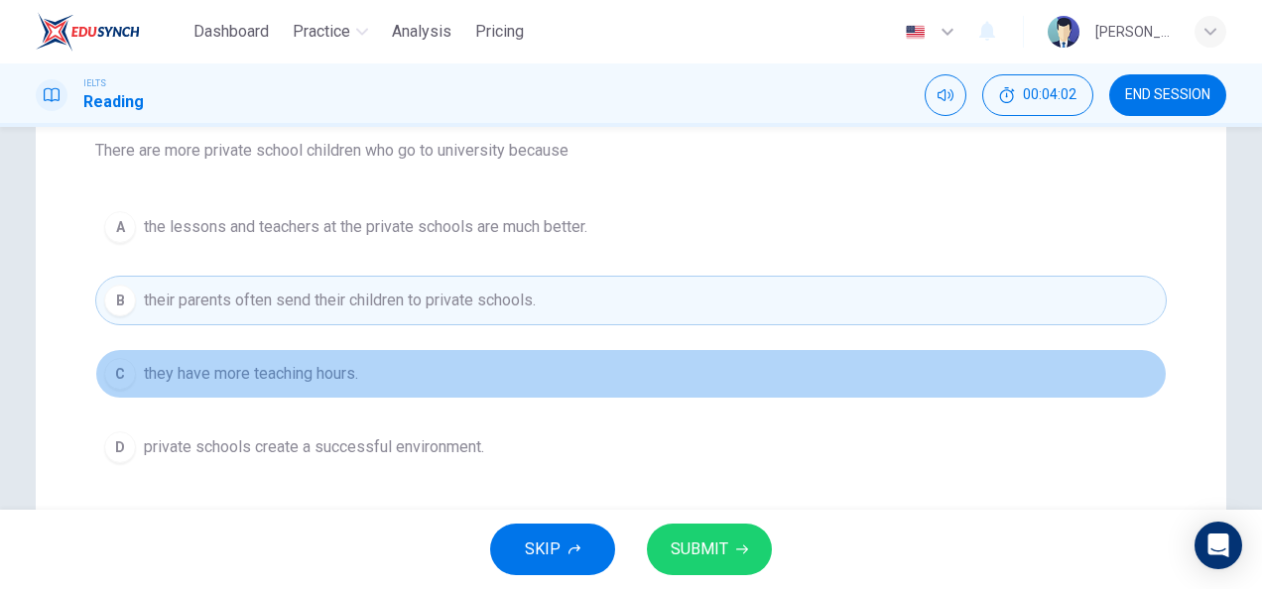
click at [144, 382] on span "they have more teaching hours." at bounding box center [251, 374] width 214 height 24
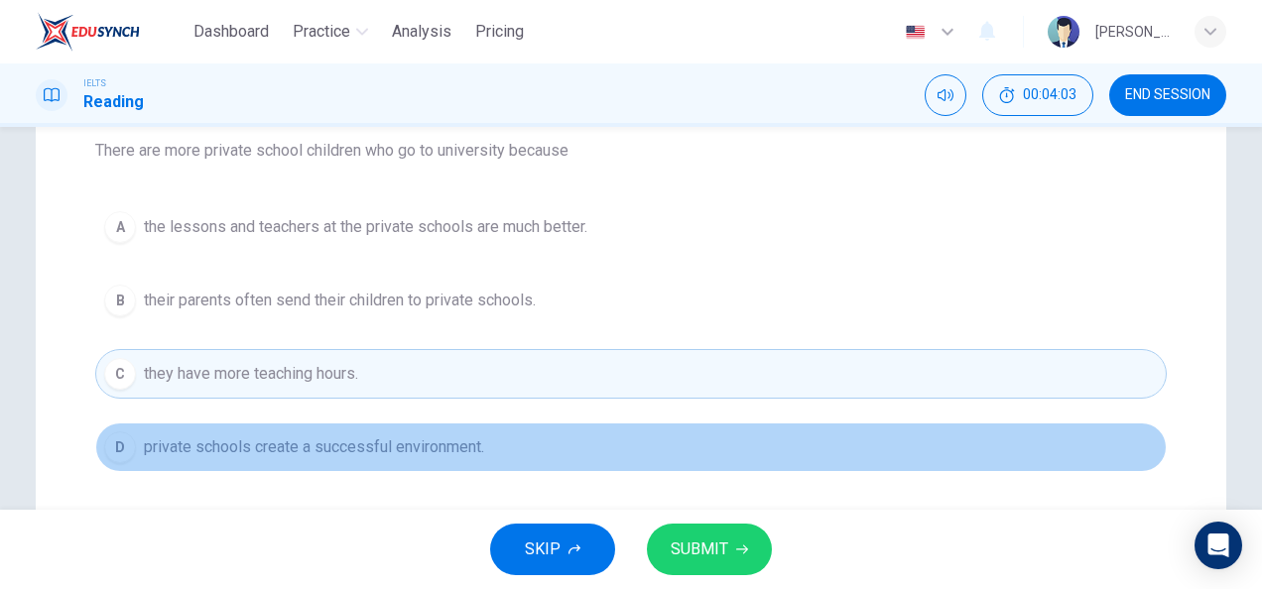
click at [384, 431] on button "D private schools create a successful environment." at bounding box center [631, 448] width 1072 height 50
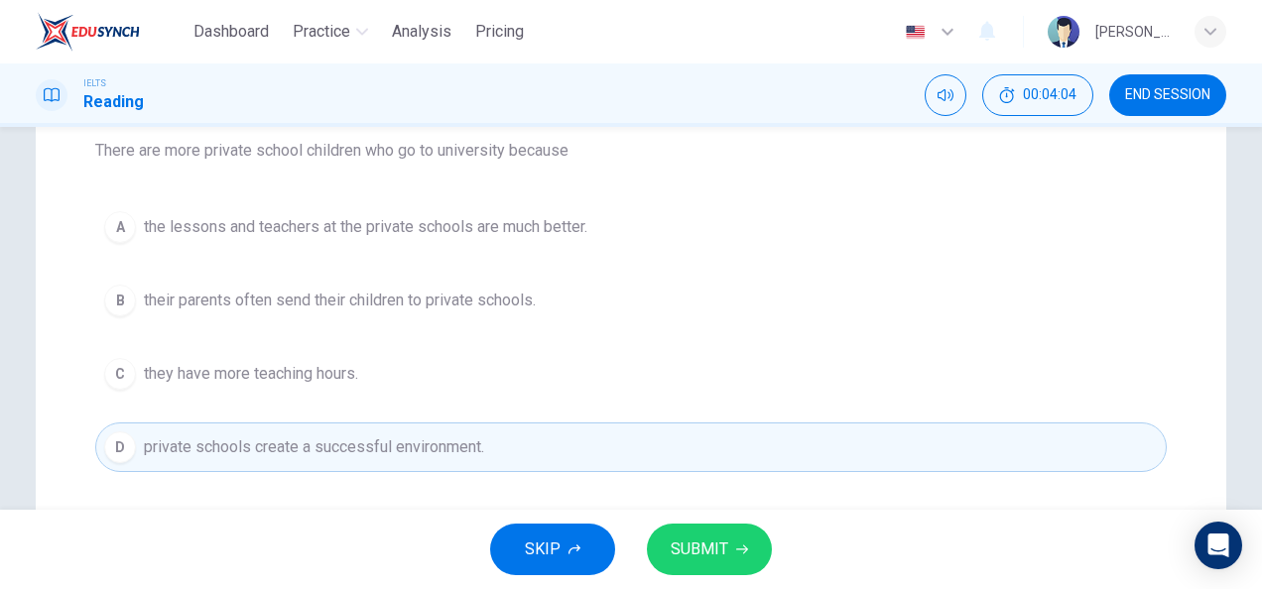
click at [661, 549] on button "SUBMIT" at bounding box center [709, 550] width 125 height 52
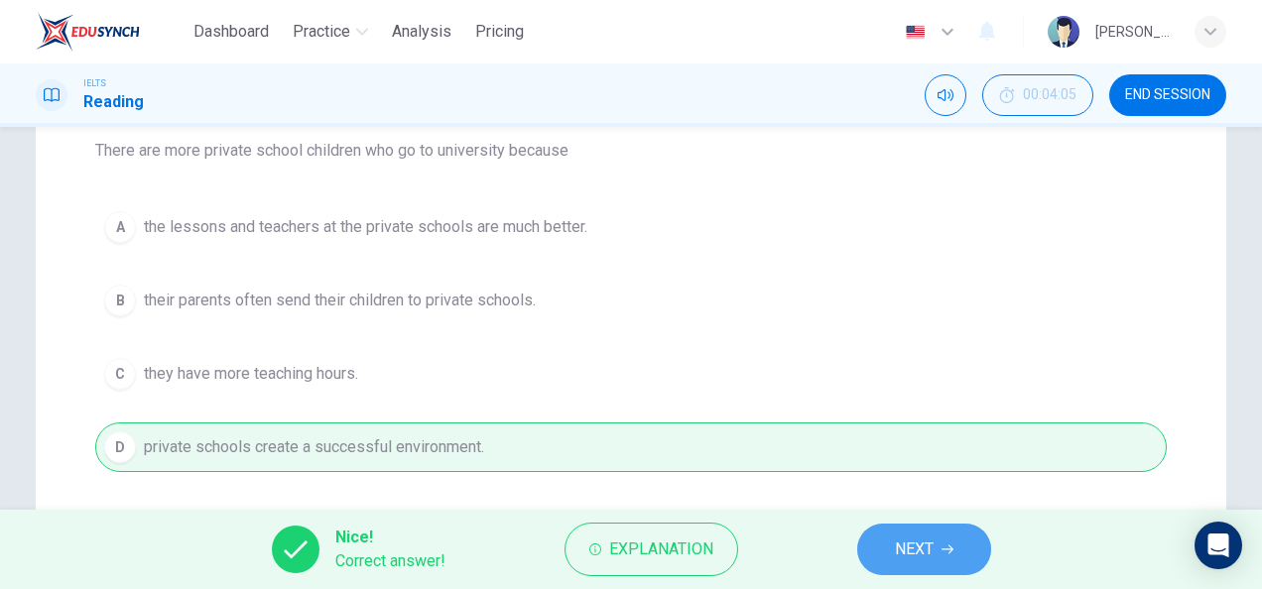
click at [950, 544] on icon "button" at bounding box center [948, 550] width 12 height 12
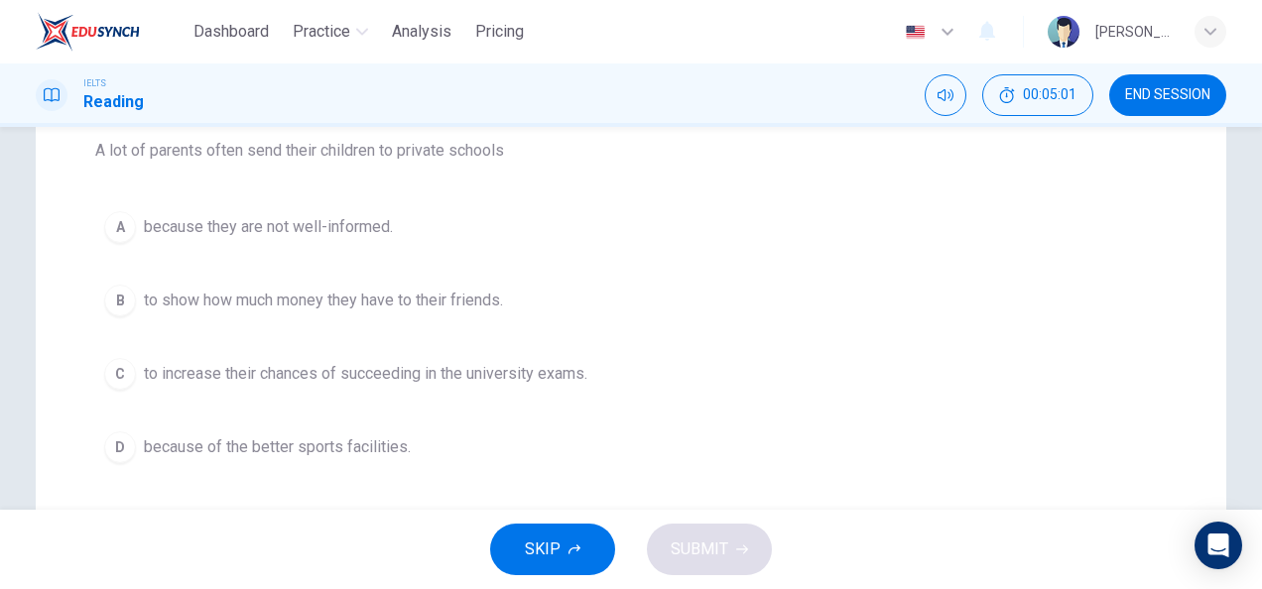
click at [485, 379] on span "to increase their chances of succeeding in the university exams." at bounding box center [365, 374] width 443 height 24
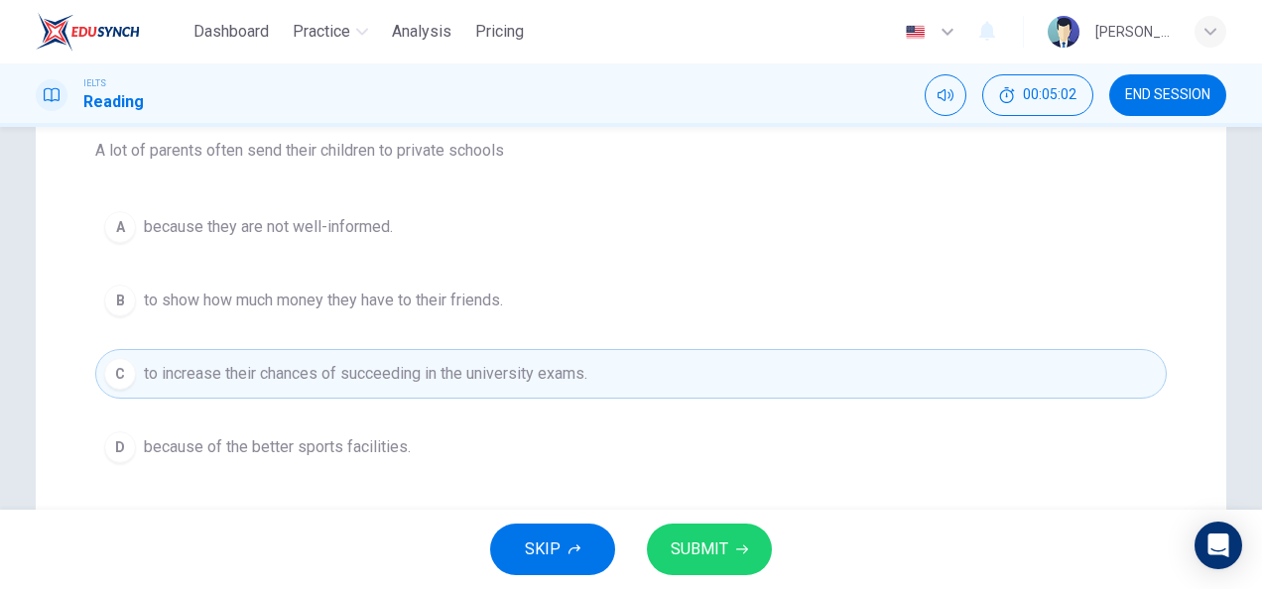
click at [408, 441] on button "D because of the better sports facilities." at bounding box center [631, 448] width 1072 height 50
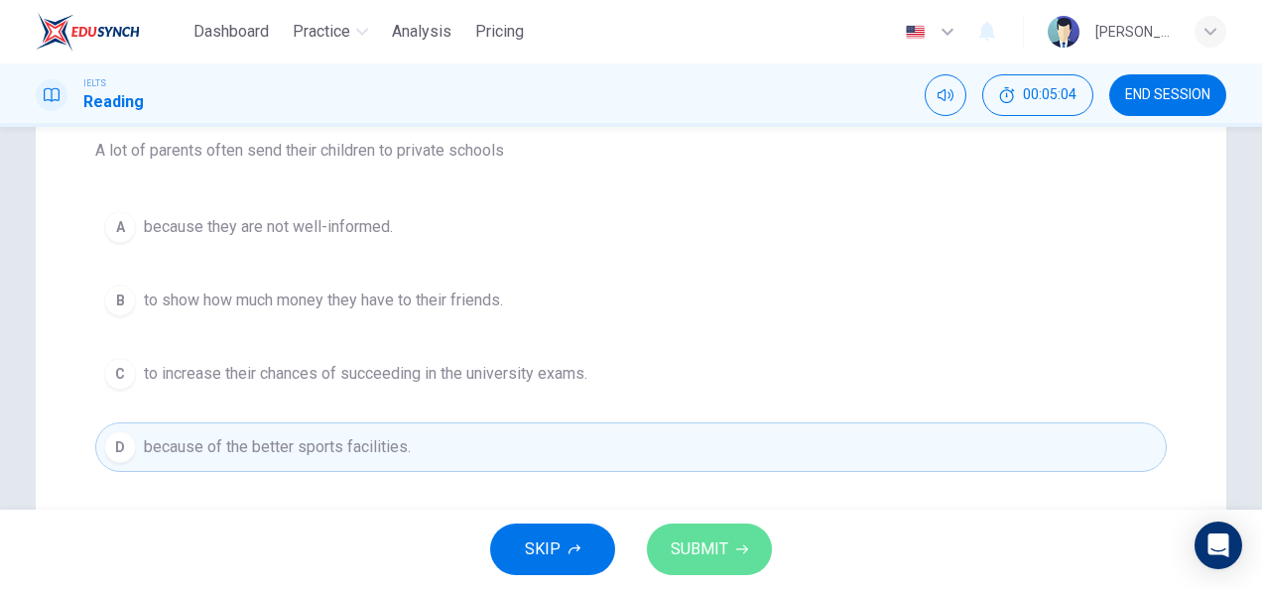
click at [739, 555] on icon "button" at bounding box center [742, 550] width 12 height 12
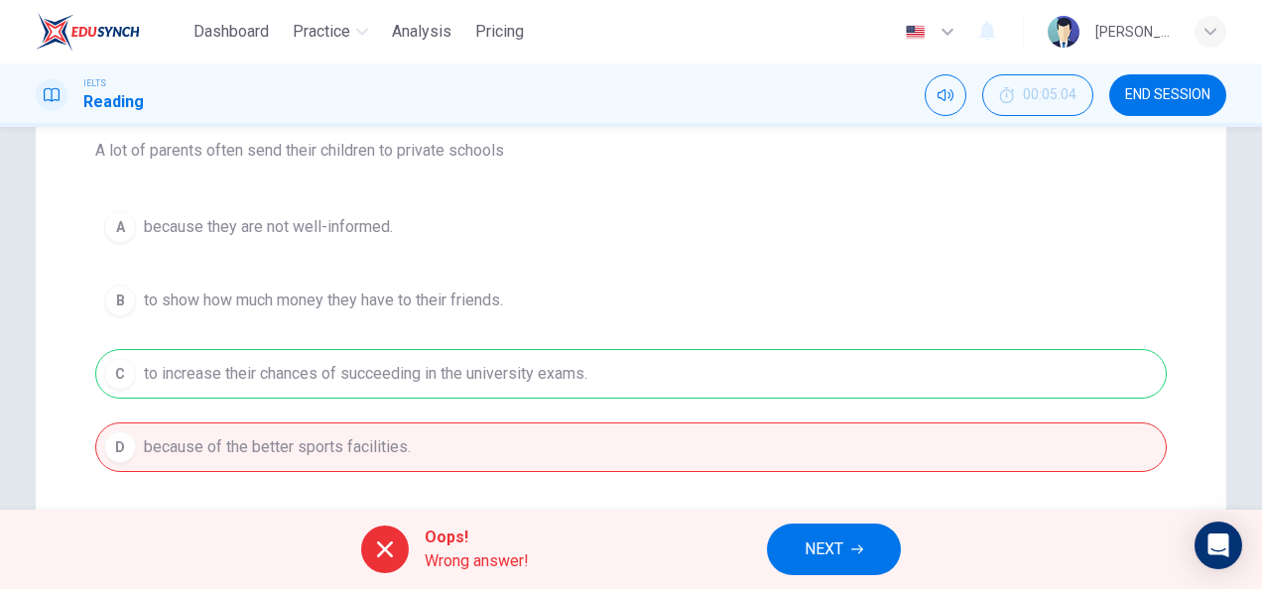
click at [798, 545] on button "NEXT" at bounding box center [834, 550] width 134 height 52
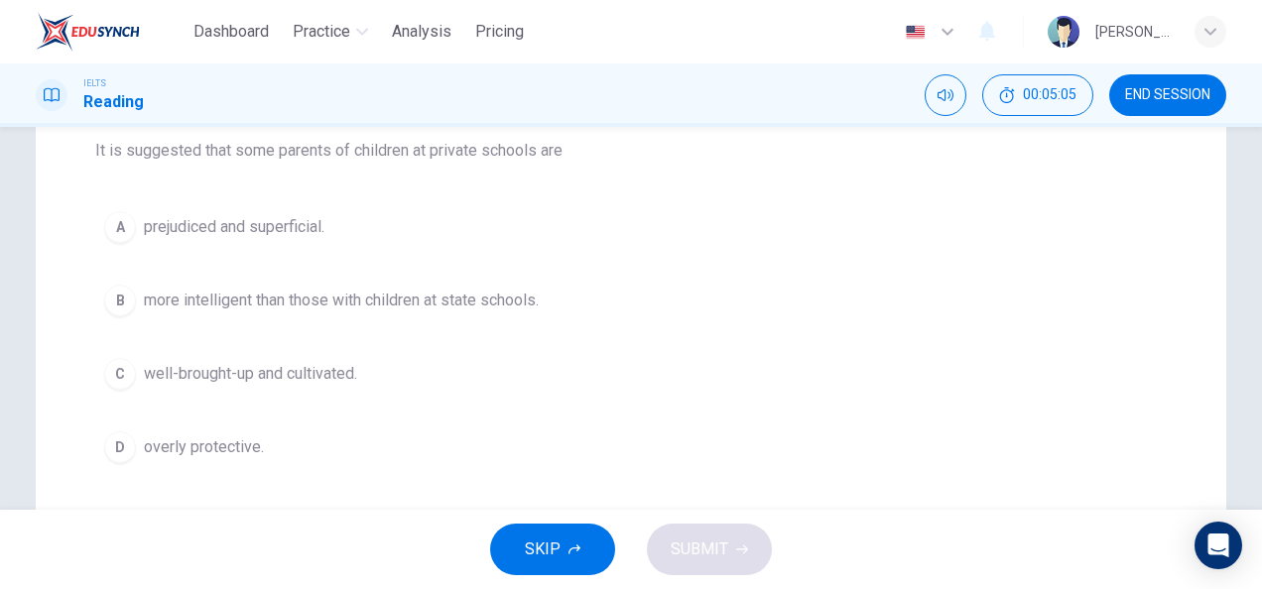
click at [437, 277] on button "B more intelligent than those with children at state schools." at bounding box center [631, 301] width 1072 height 50
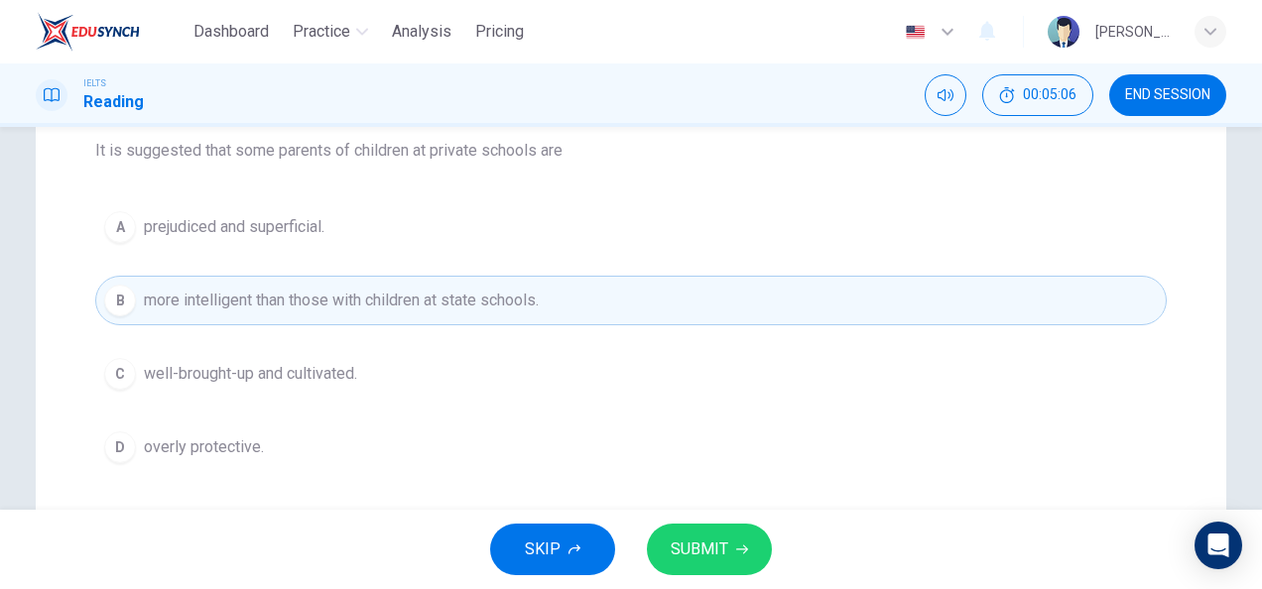
click at [716, 548] on span "SUBMIT" at bounding box center [700, 550] width 58 height 28
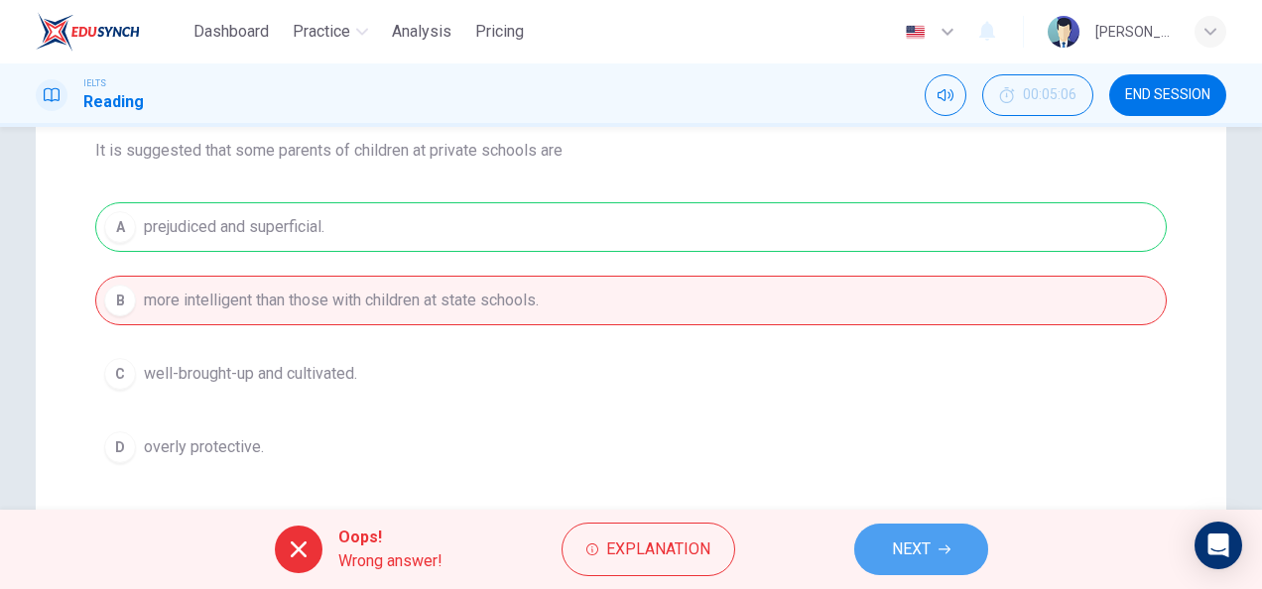
click at [942, 554] on icon "button" at bounding box center [945, 550] width 12 height 12
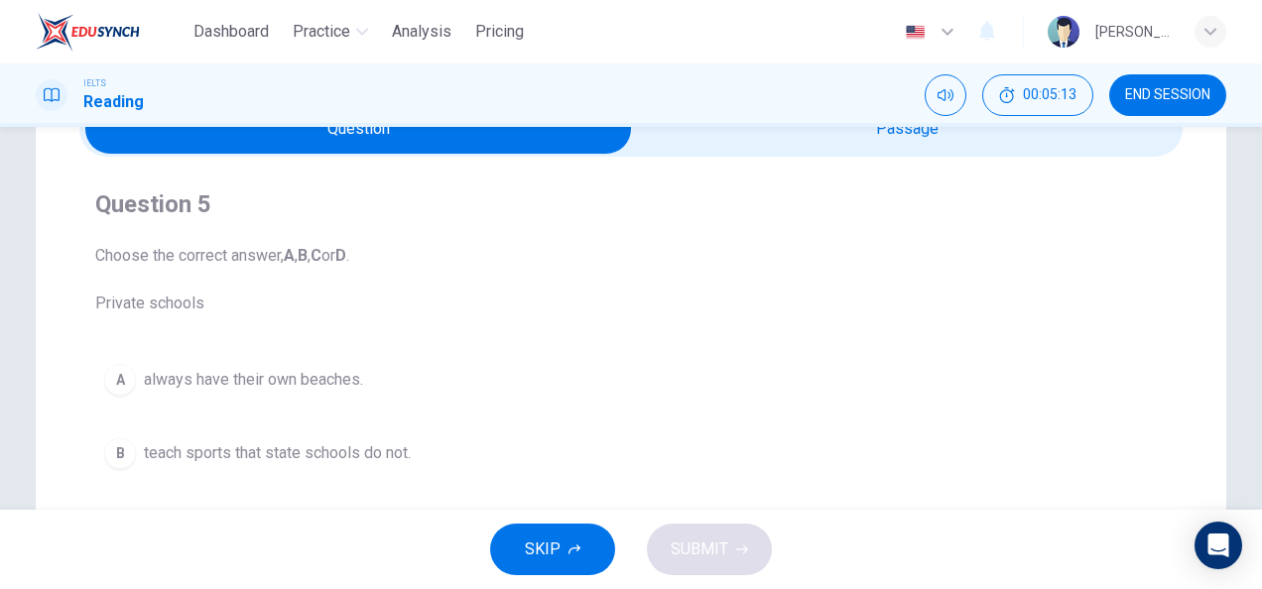
scroll to position [98, 0]
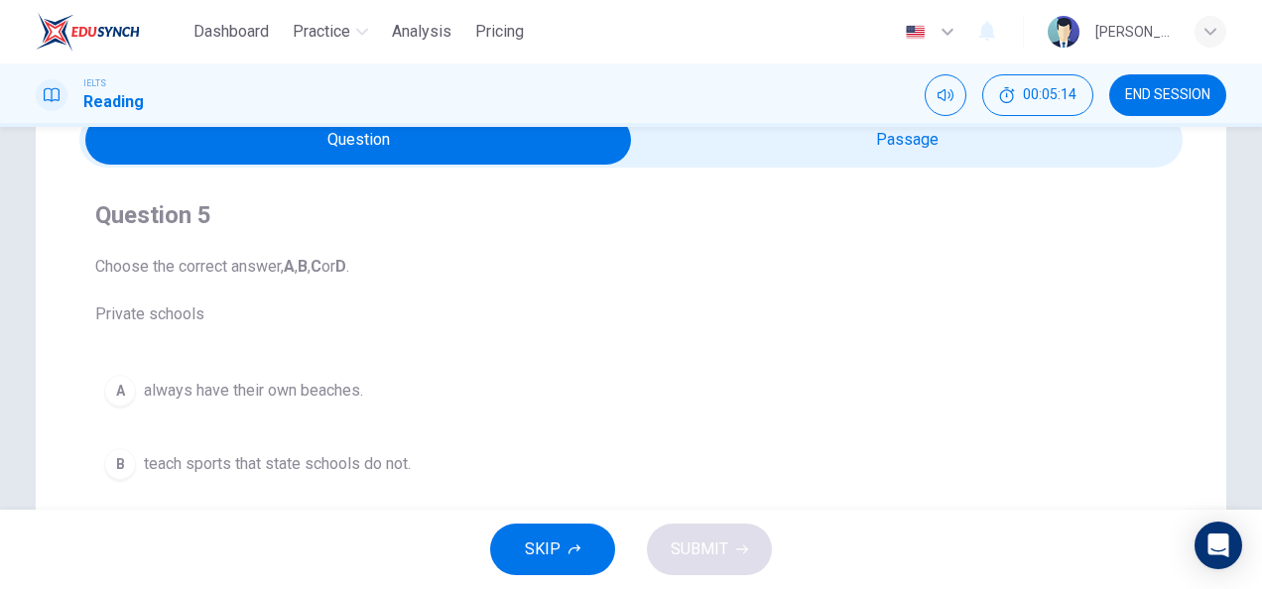
click at [849, 143] on input "checkbox" at bounding box center [358, 140] width 1655 height 50
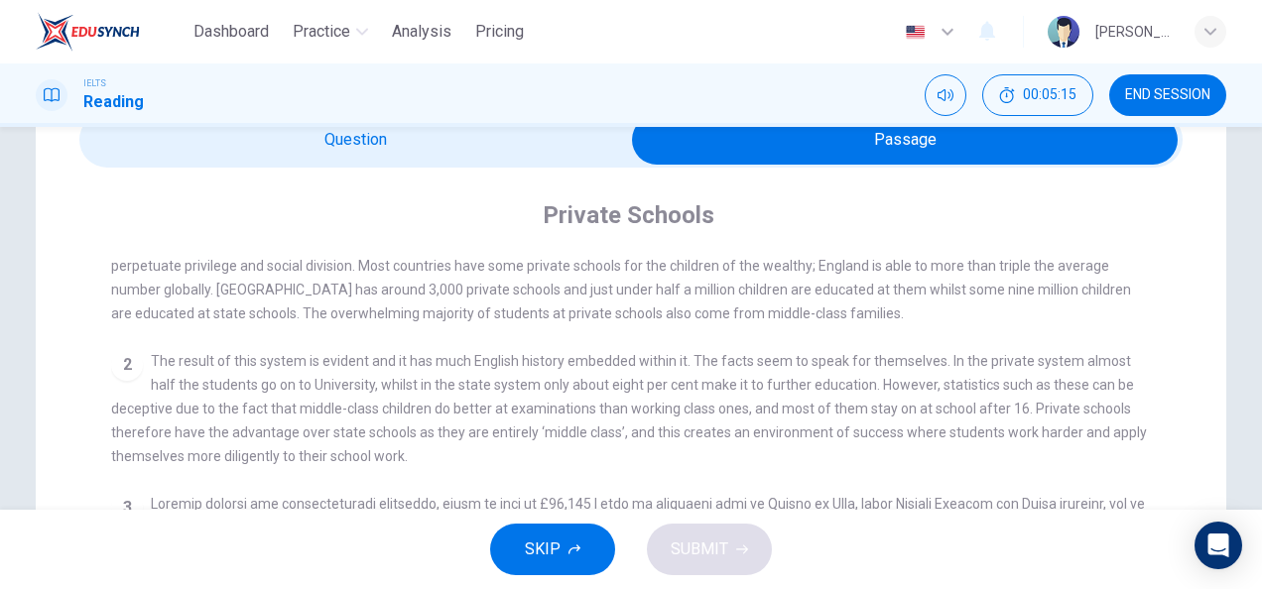
scroll to position [500, 0]
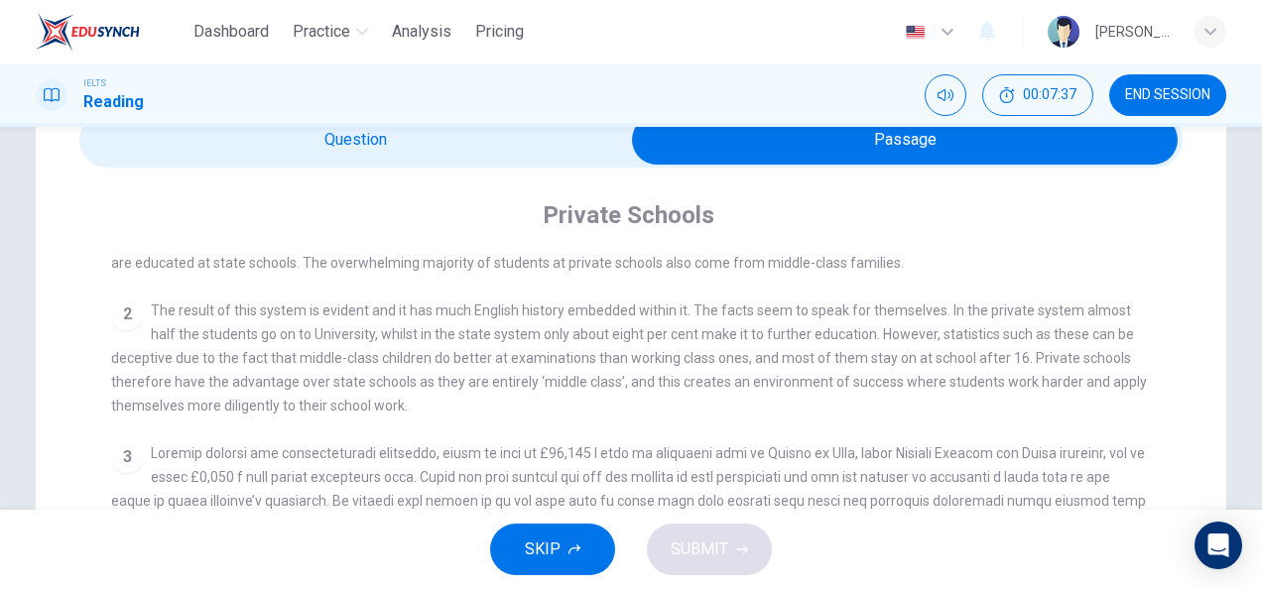
click at [438, 130] on input "checkbox" at bounding box center [904, 140] width 1655 height 50
checkbox input "false"
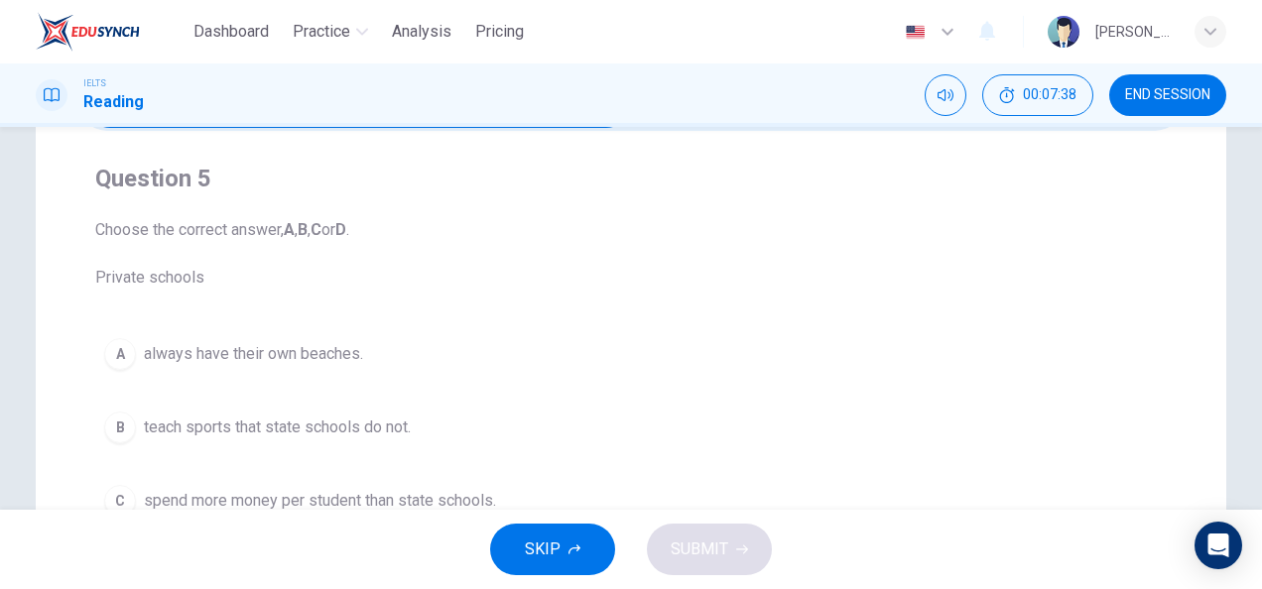
scroll to position [228, 0]
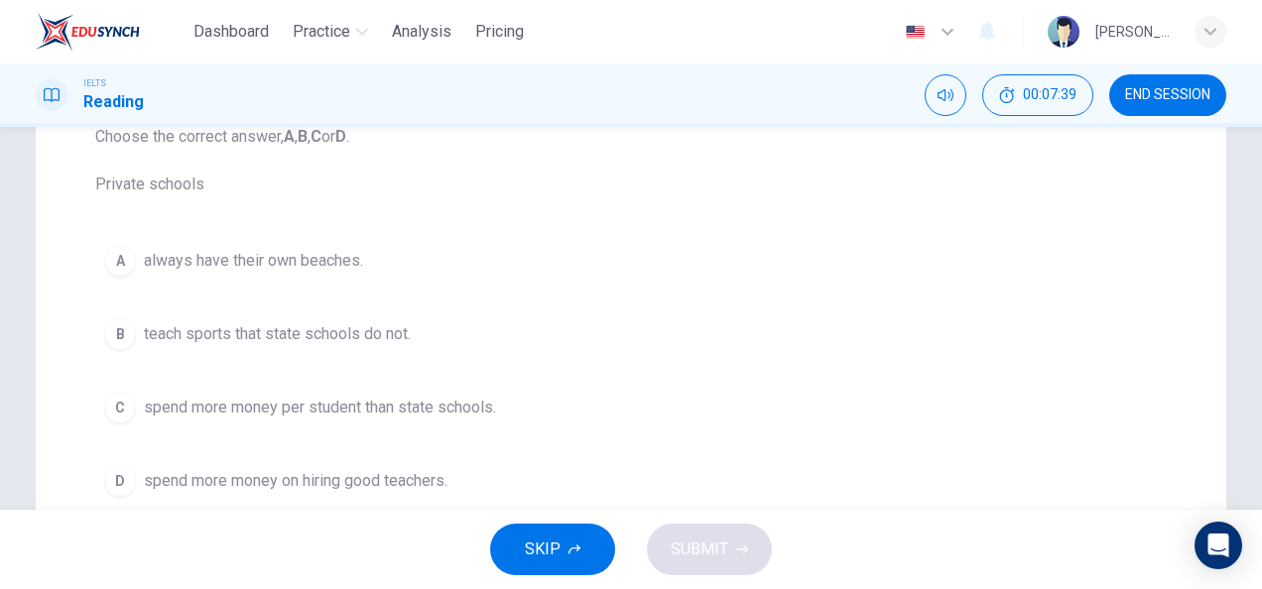
click at [431, 321] on button "B teach sports that state schools do not." at bounding box center [631, 335] width 1072 height 50
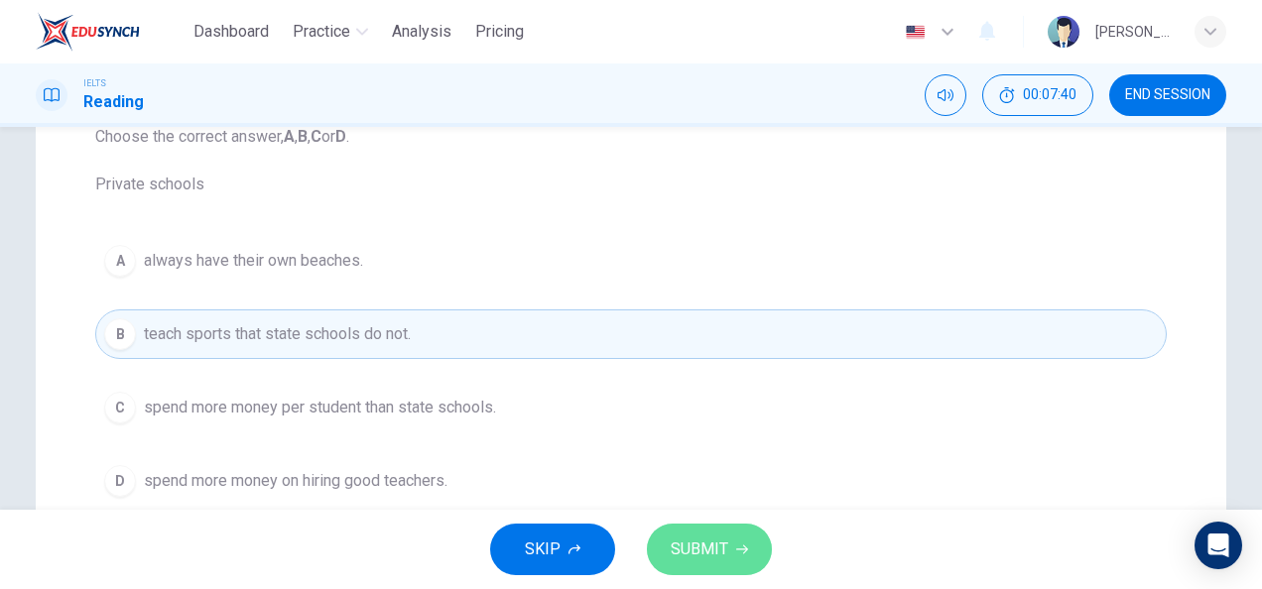
click at [675, 548] on span "SUBMIT" at bounding box center [700, 550] width 58 height 28
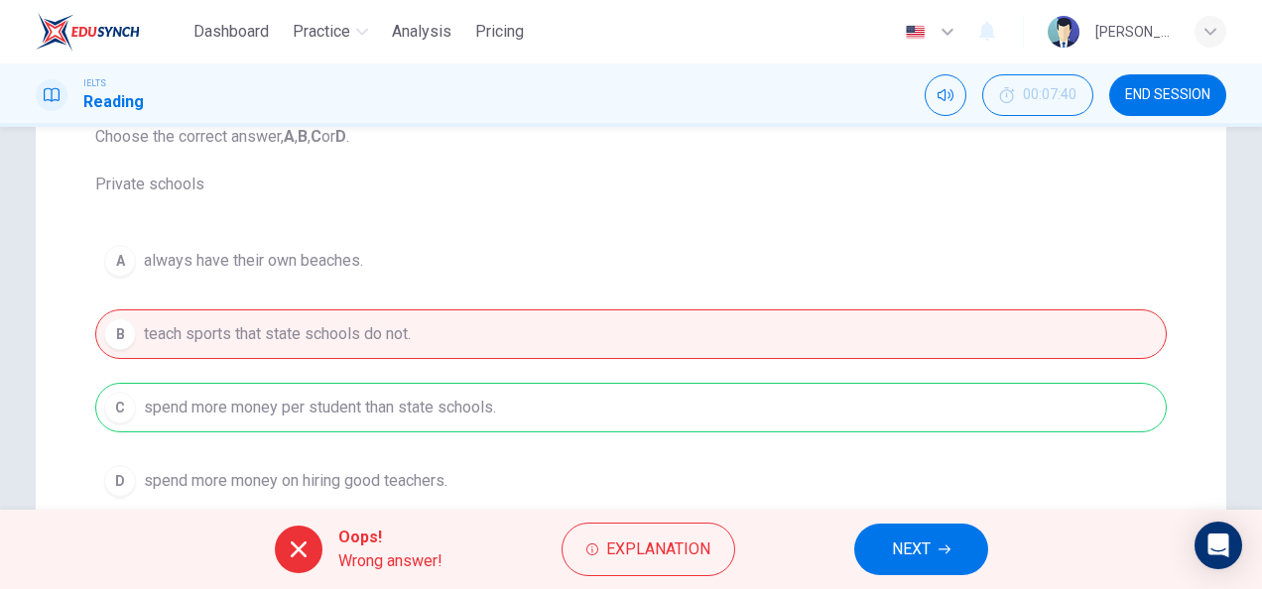
click at [890, 511] on div "Oops! Wrong answer! Explanation NEXT" at bounding box center [631, 549] width 1262 height 79
click at [881, 522] on div "Oops! Wrong answer! Explanation NEXT" at bounding box center [631, 549] width 1262 height 79
click at [882, 540] on button "NEXT" at bounding box center [921, 550] width 134 height 52
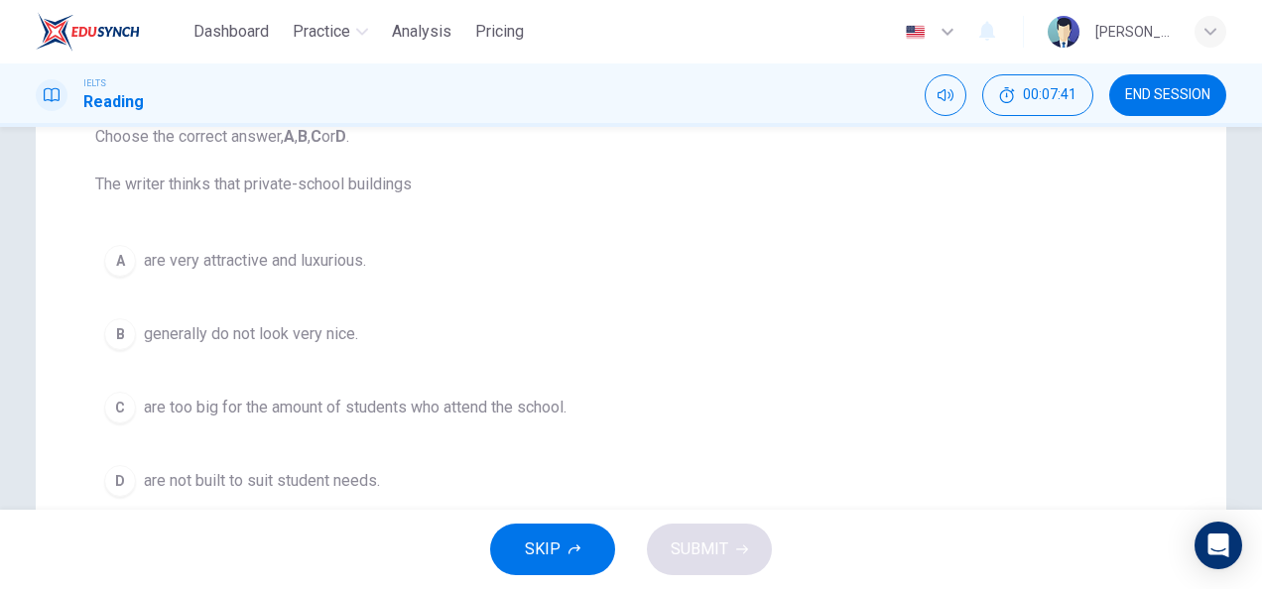
click at [495, 396] on span "are too big for the amount of students who attend the school." at bounding box center [355, 408] width 423 height 24
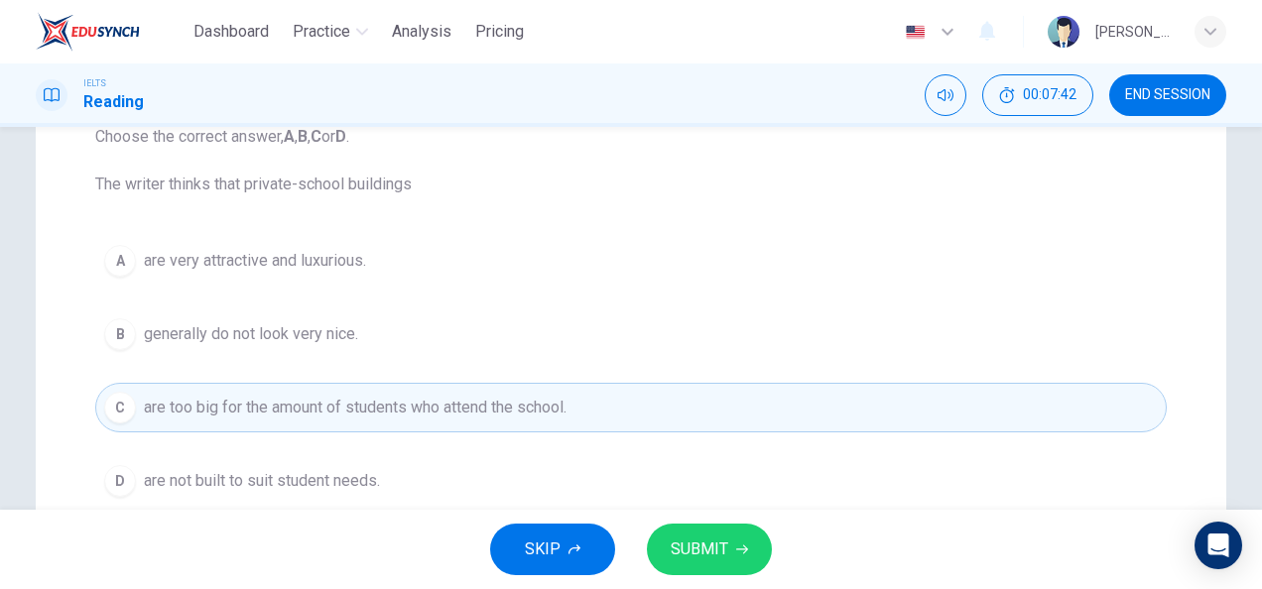
click at [720, 546] on span "SUBMIT" at bounding box center [700, 550] width 58 height 28
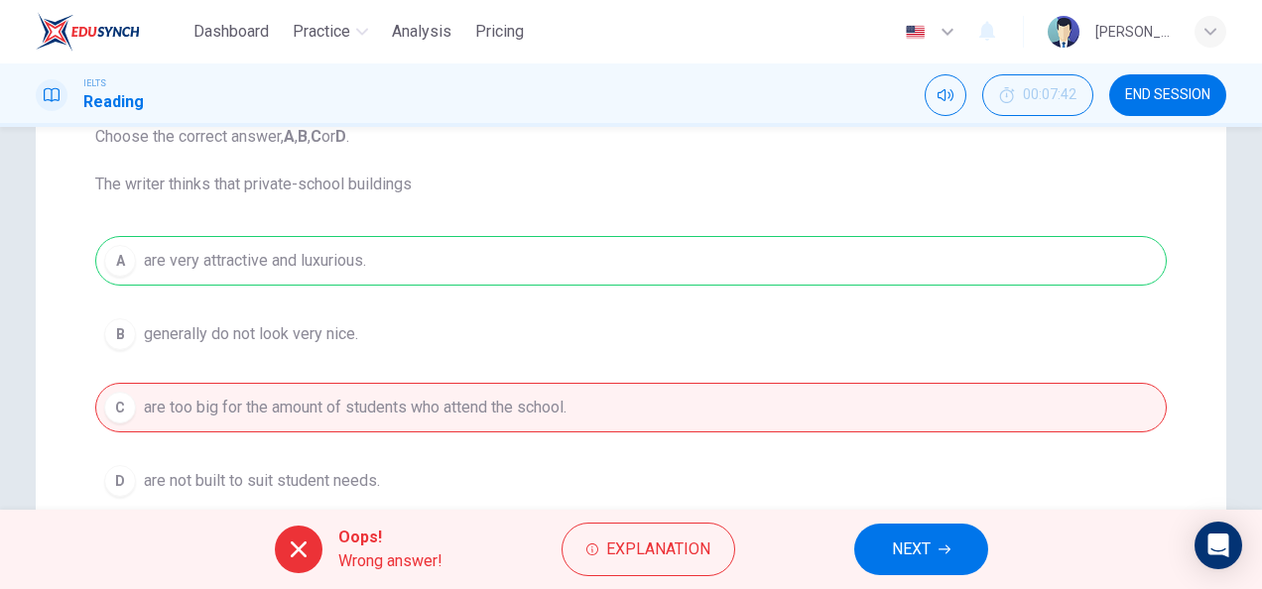
click at [882, 533] on button "NEXT" at bounding box center [921, 550] width 134 height 52
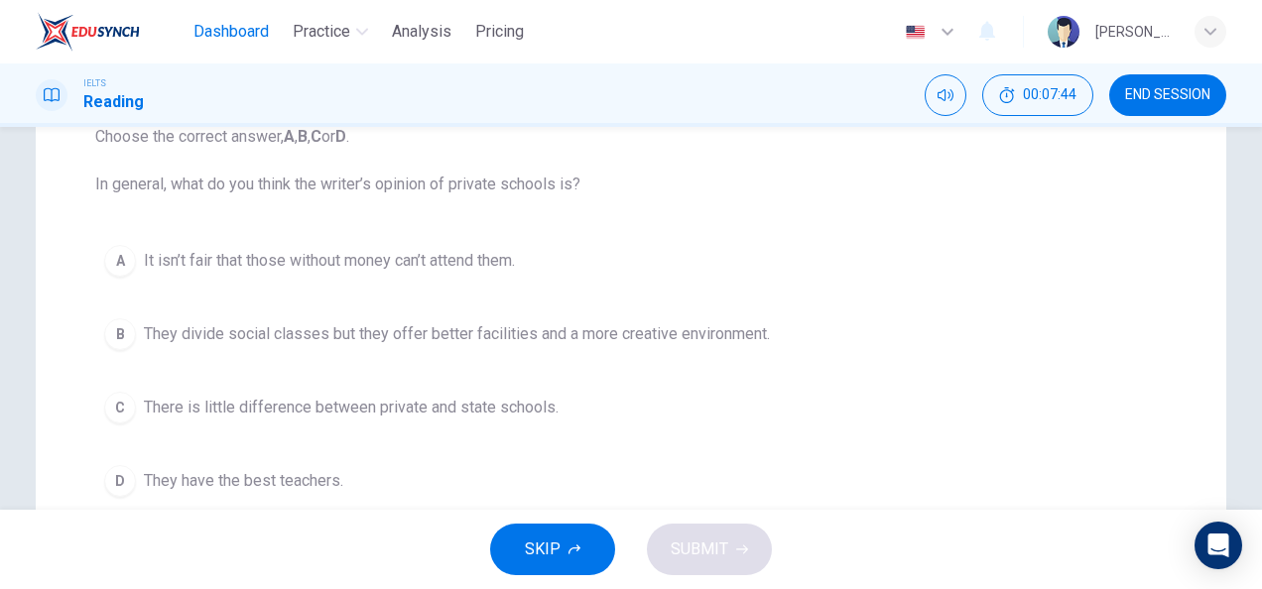
click at [273, 30] on button "Dashboard" at bounding box center [231, 32] width 91 height 36
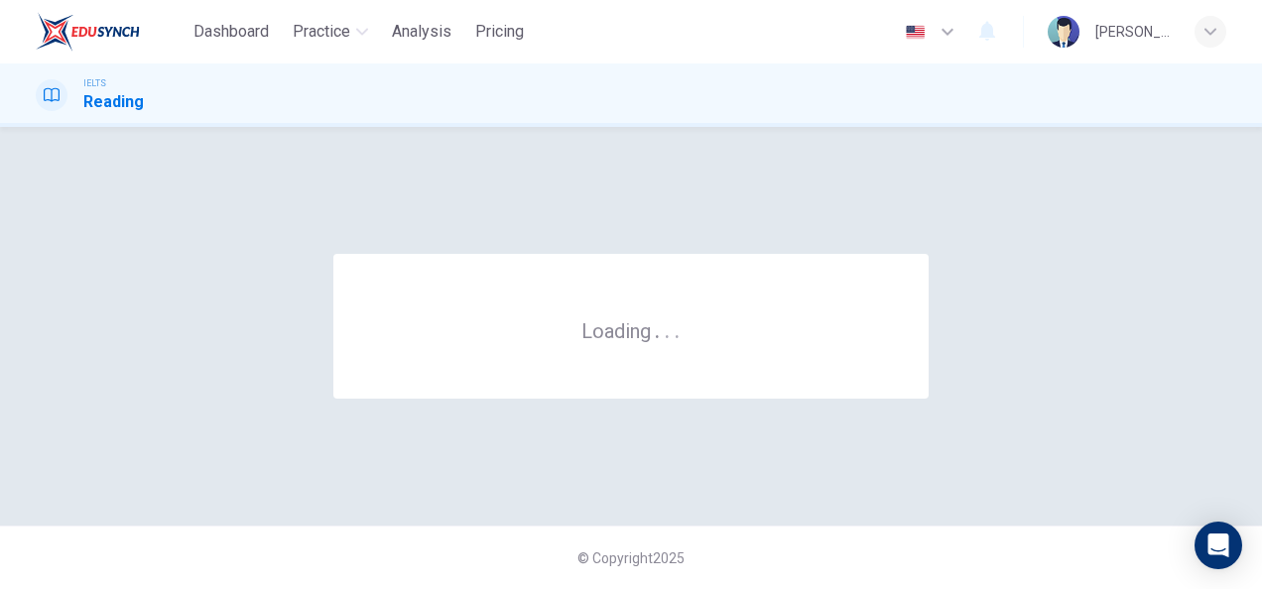
scroll to position [0, 0]
